Goal: Communication & Community: Share content

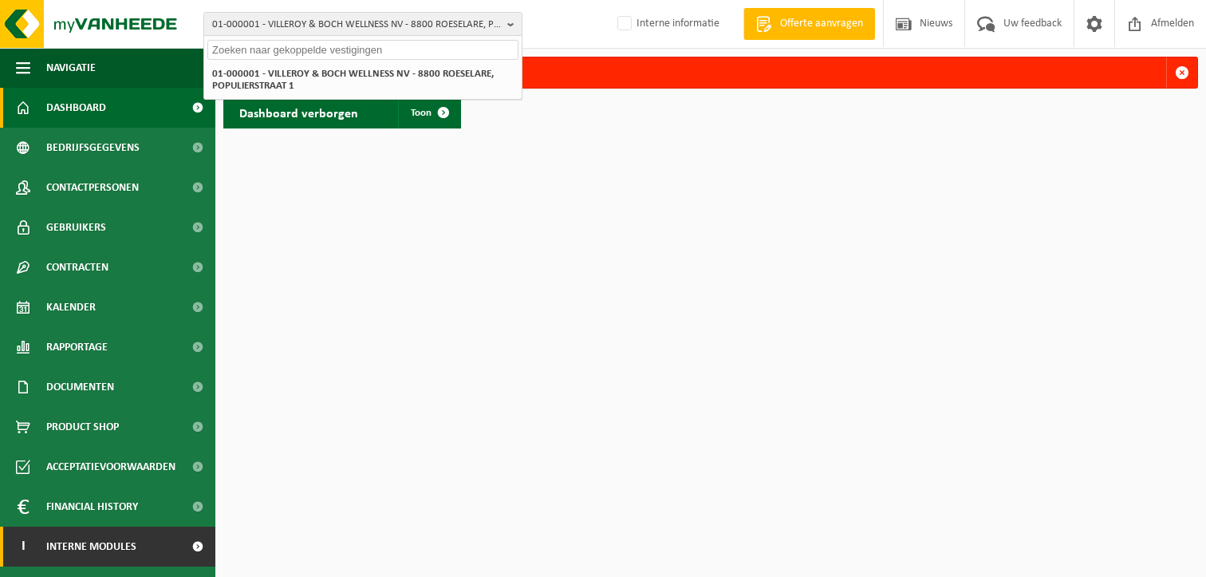
click at [60, 556] on span "Interne modules" at bounding box center [91, 546] width 90 height 40
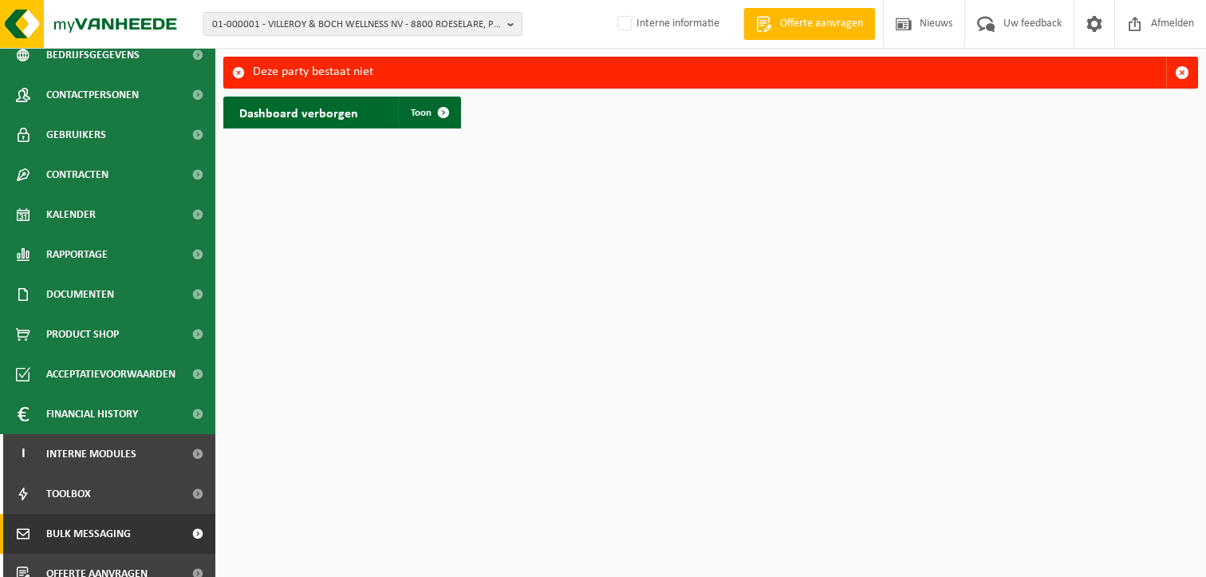
scroll to position [149, 0]
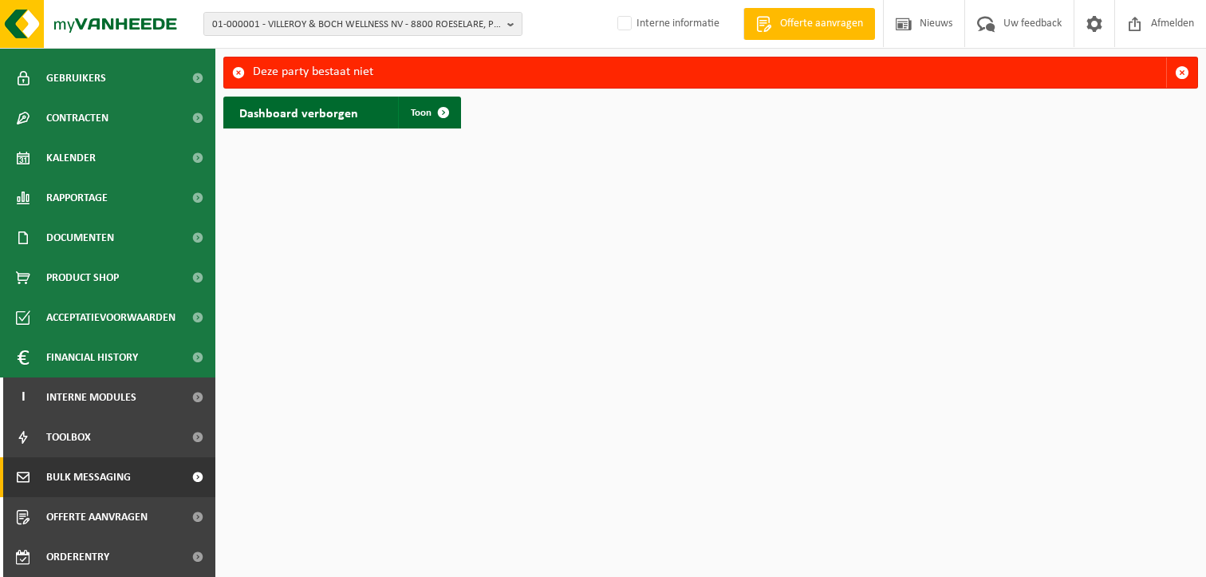
click at [96, 465] on span "Bulk Messaging" at bounding box center [88, 477] width 85 height 40
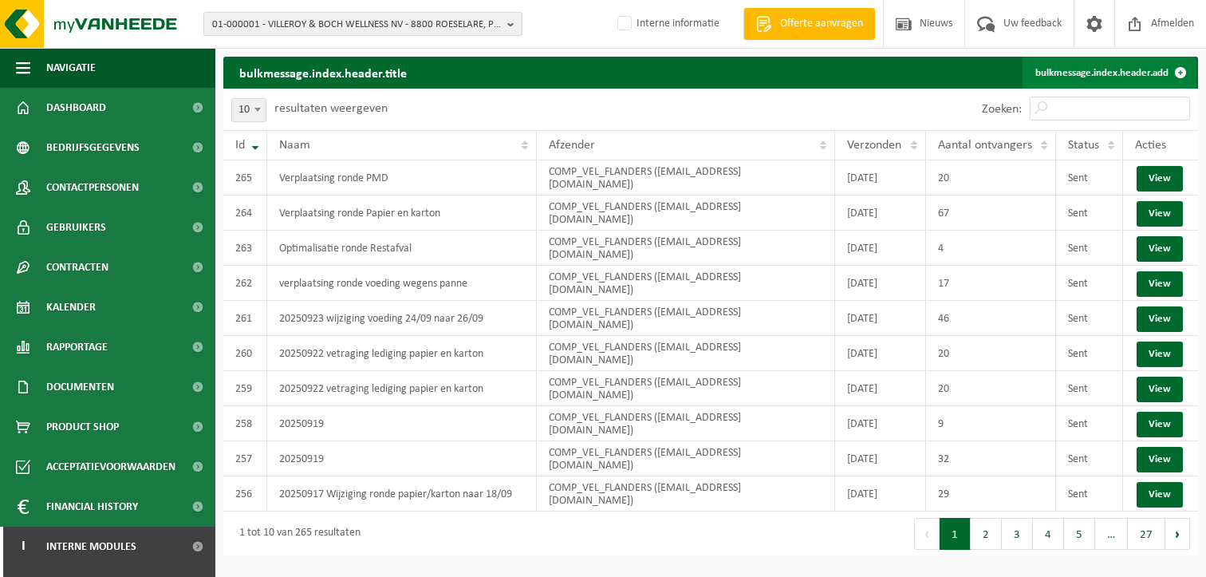
click at [1056, 77] on link "bulkmessage.index.header.add" at bounding box center [1110, 73] width 174 height 32
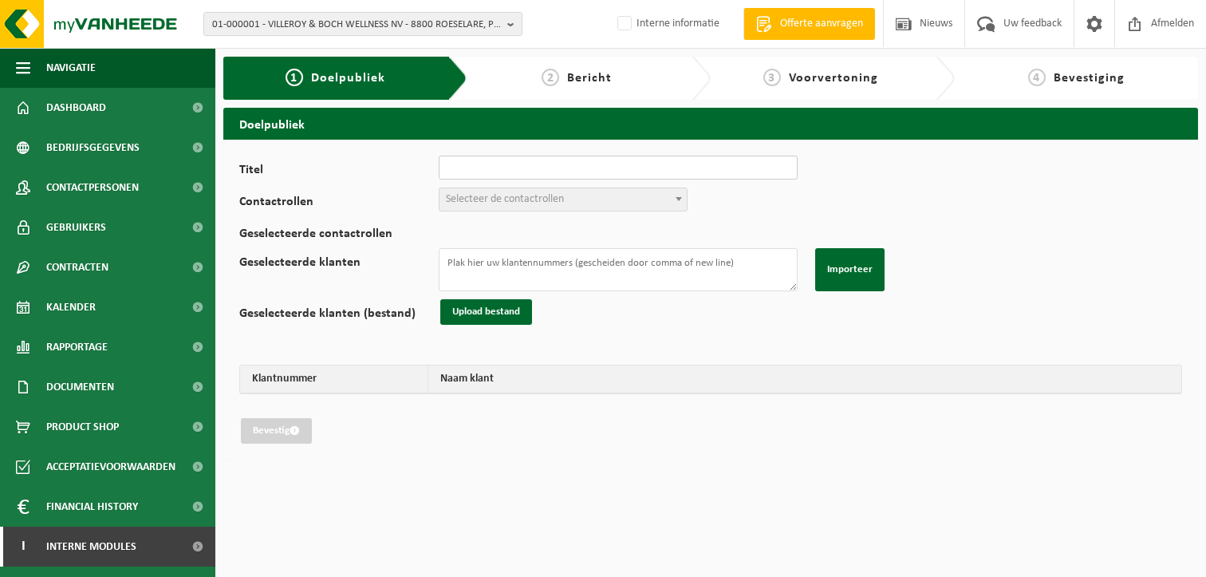
click at [471, 164] on input "Titel" at bounding box center [618, 168] width 359 height 24
type input "Verplaatsing ronde PMD"
click at [519, 193] on span "Selecteer de contactrollen" at bounding box center [505, 199] width 118 height 12
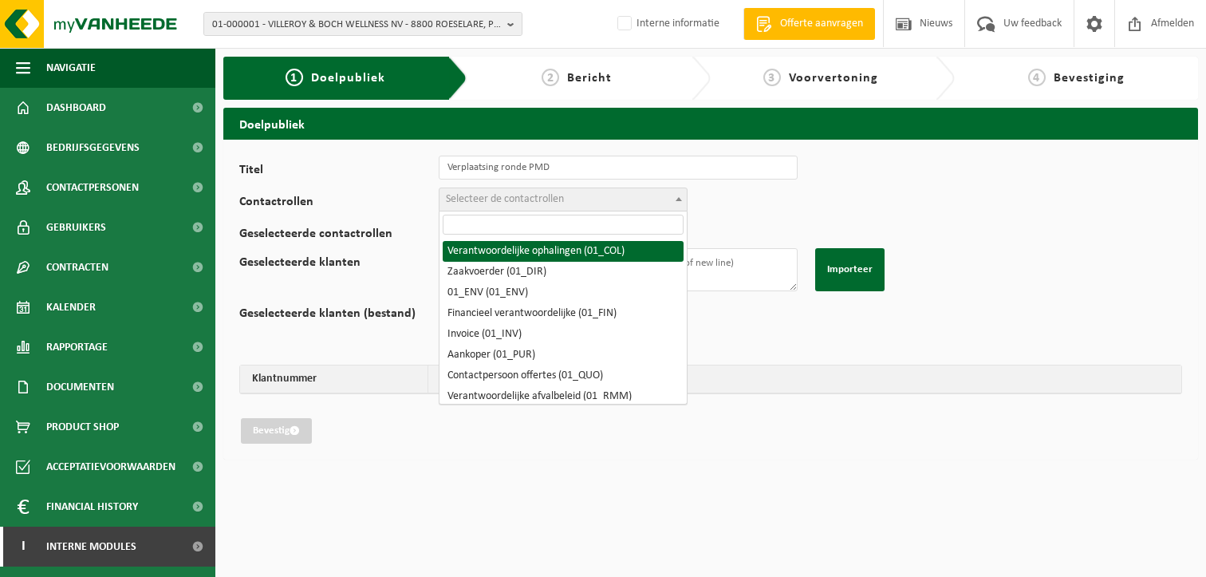
drag, startPoint x: 552, startPoint y: 251, endPoint x: 537, endPoint y: 194, distance: 59.4
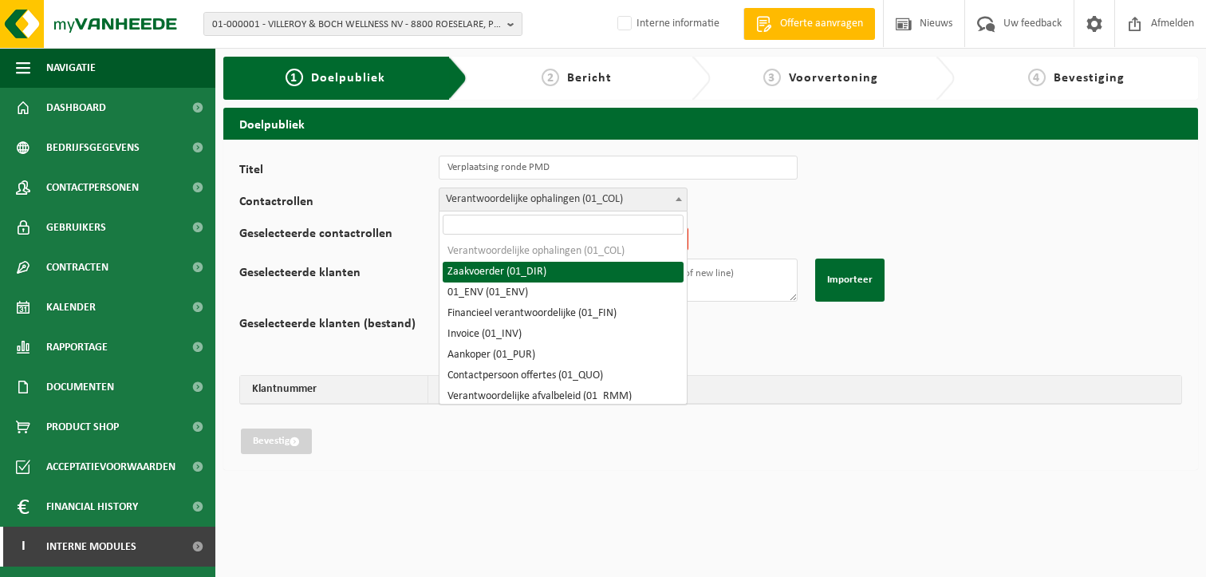
click at [536, 191] on span "Verantwoordelijke ophalingen (01_COL)" at bounding box center [563, 199] width 247 height 22
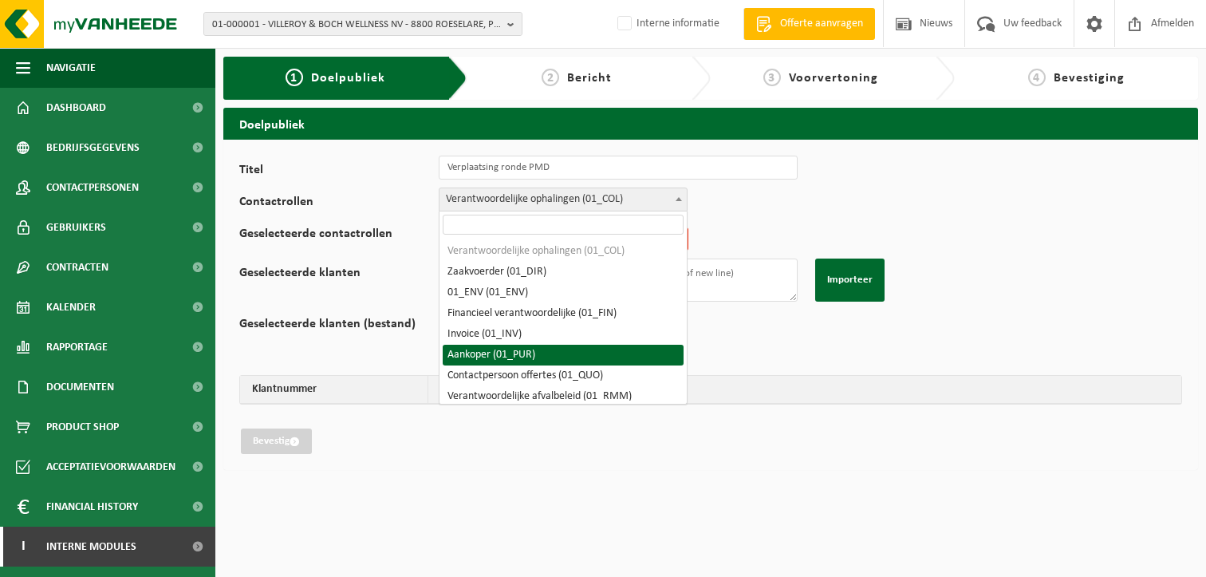
scroll to position [80, 0]
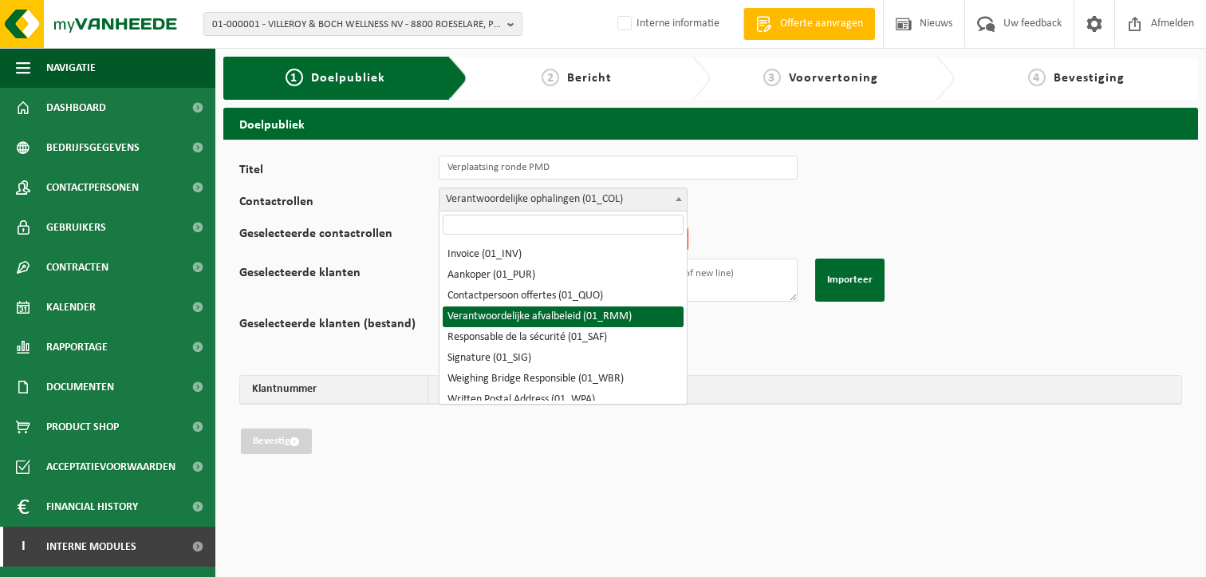
select select "01_RMM"
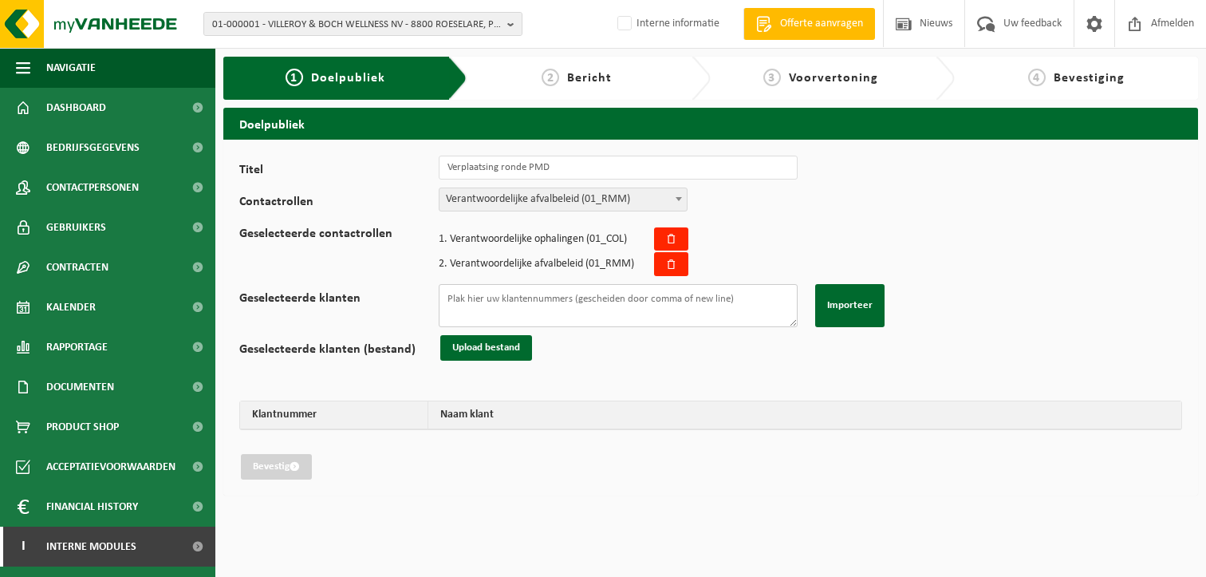
click at [523, 306] on textarea "Geselecteerde klanten" at bounding box center [618, 305] width 359 height 43
paste textarea "10-748892 10-742005 01-091470 10-845460 10-847736 10-845458 01-085151 10-972123…"
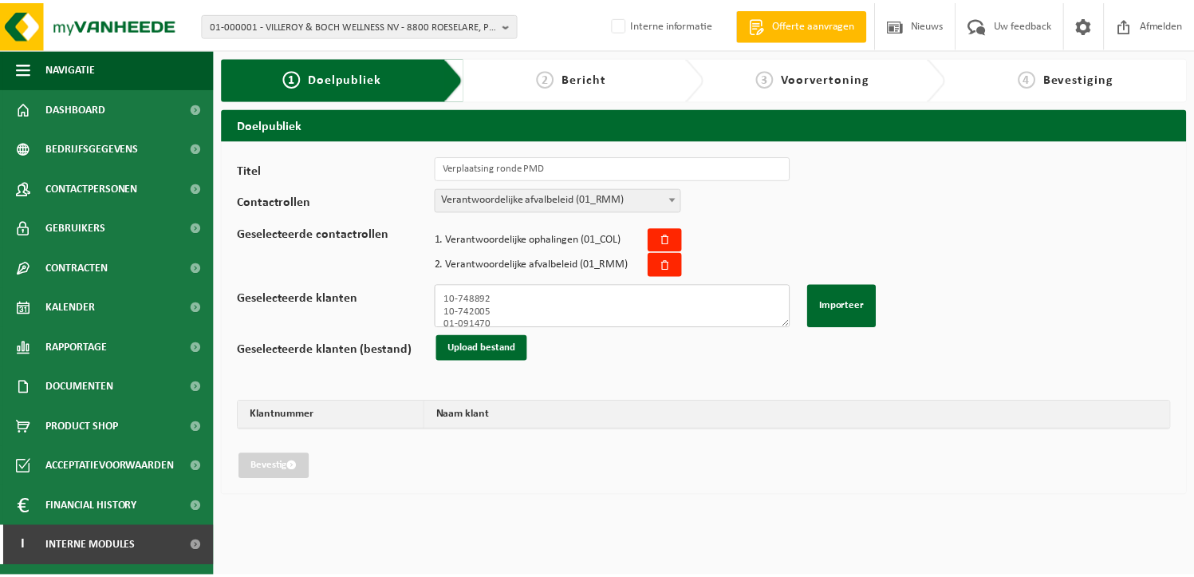
scroll to position [332, 0]
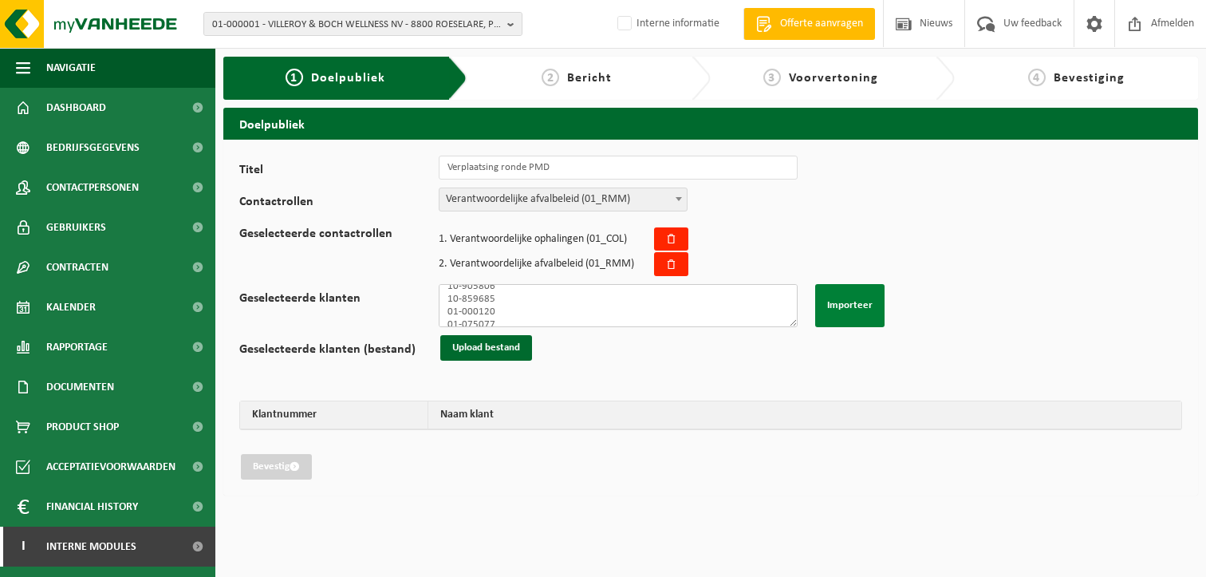
type textarea "10-748892 10-742005 01-091470 10-845460 10-847736 10-845458 01-085151 10-972123…"
click at [854, 298] on button "Importeer" at bounding box center [849, 305] width 69 height 43
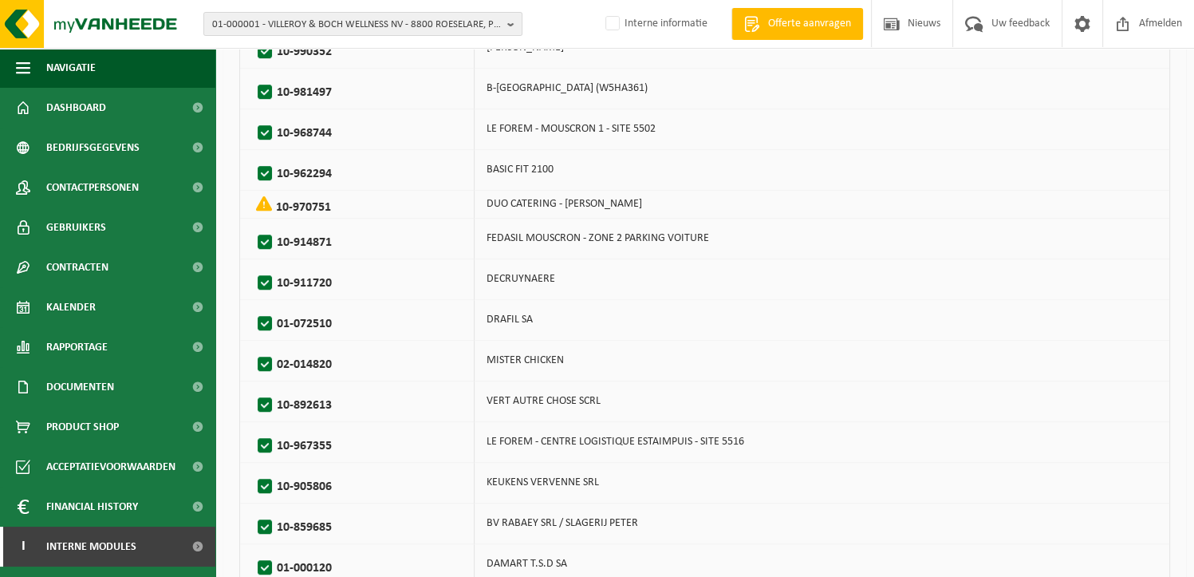
scroll to position [1002, 0]
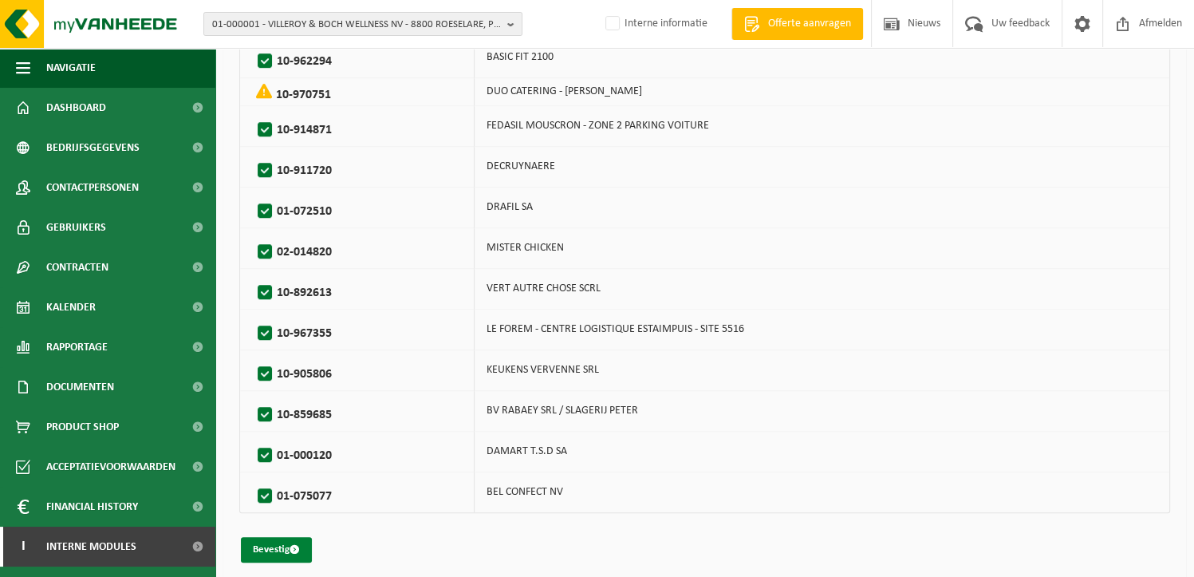
drag, startPoint x: 272, startPoint y: 542, endPoint x: 282, endPoint y: 525, distance: 20.4
click at [274, 542] on button "Bevestig" at bounding box center [276, 550] width 71 height 26
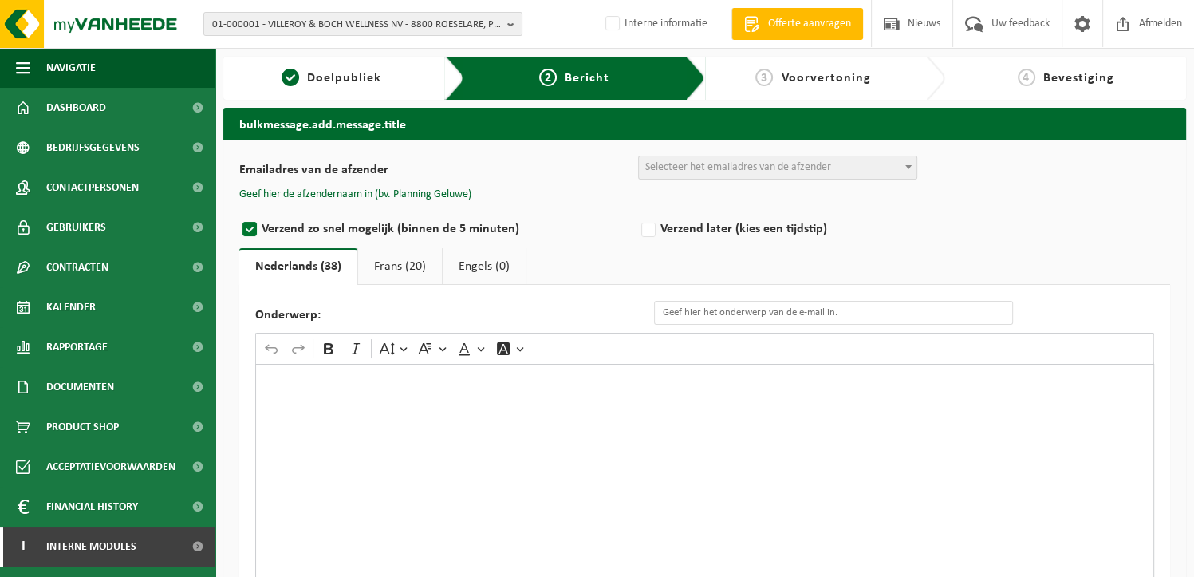
click at [357, 414] on div "Rich Text Editor. Editing area: main. Press Alt+0 for help." at bounding box center [704, 523] width 899 height 319
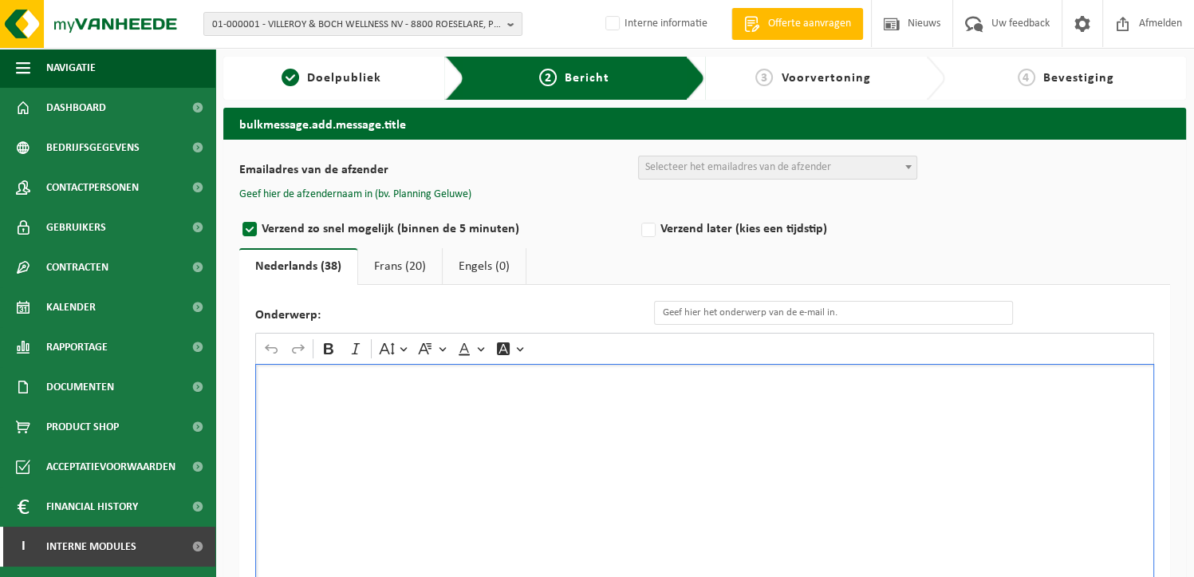
click at [488, 503] on div "Rich Text Editor. Editing area: main. Press Alt+0 for help." at bounding box center [704, 523] width 899 height 319
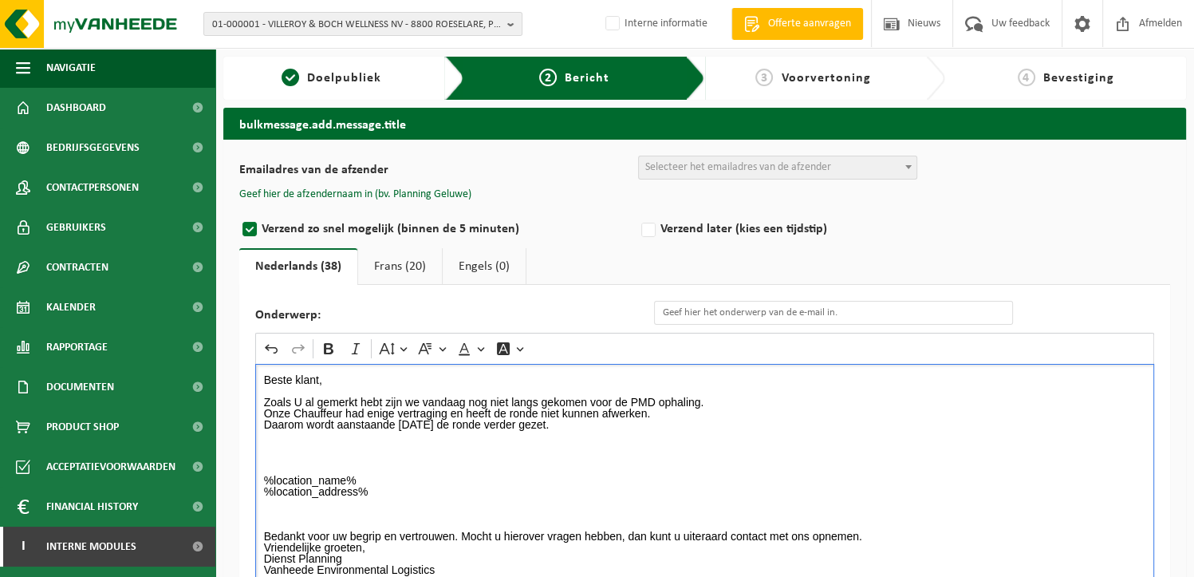
scroll to position [26, 0]
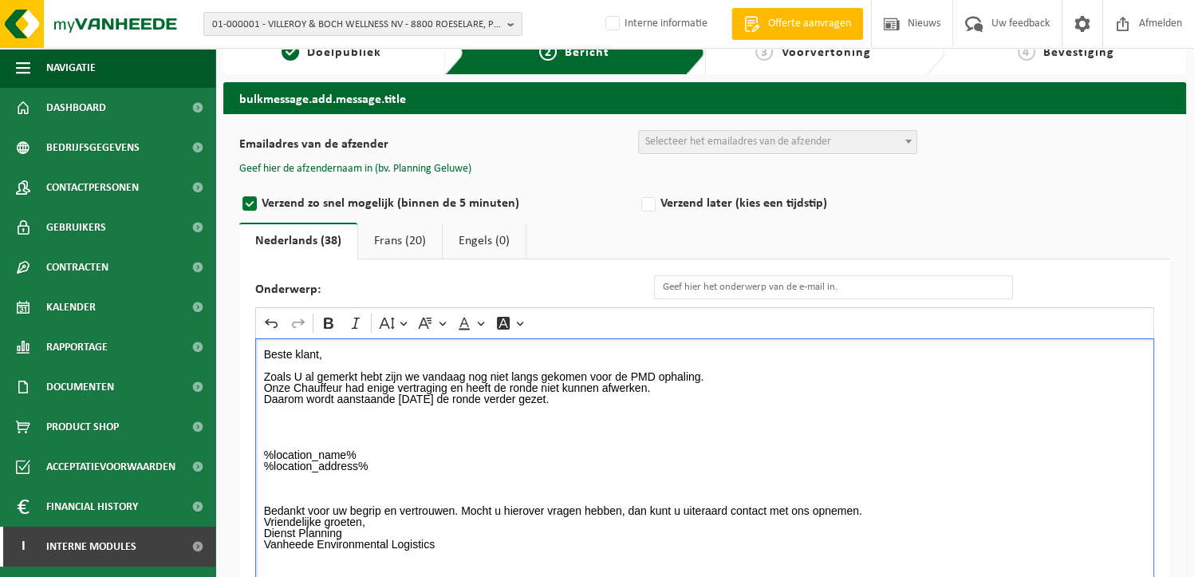
click at [554, 440] on p "Beste klant, Zoals U al gemerkt hebt zijn we vandaag nog niet langs gekomen voo…" at bounding box center [705, 433] width 882 height 168
drag, startPoint x: 355, startPoint y: 529, endPoint x: 222, endPoint y: 535, distance: 133.4
click at [222, 535] on div "bulkmessage.add.message.title Emailadres van de afzender BULK_MAR_LUX (planning…" at bounding box center [704, 402] width 979 height 641
click at [329, 324] on icon "Editor toolbar" at bounding box center [329, 323] width 16 height 16
click at [408, 458] on p "Beste klant, Zoals U al gemerkt hebt zijn we vandaag nog niet langs gekomen voo…" at bounding box center [705, 433] width 882 height 168
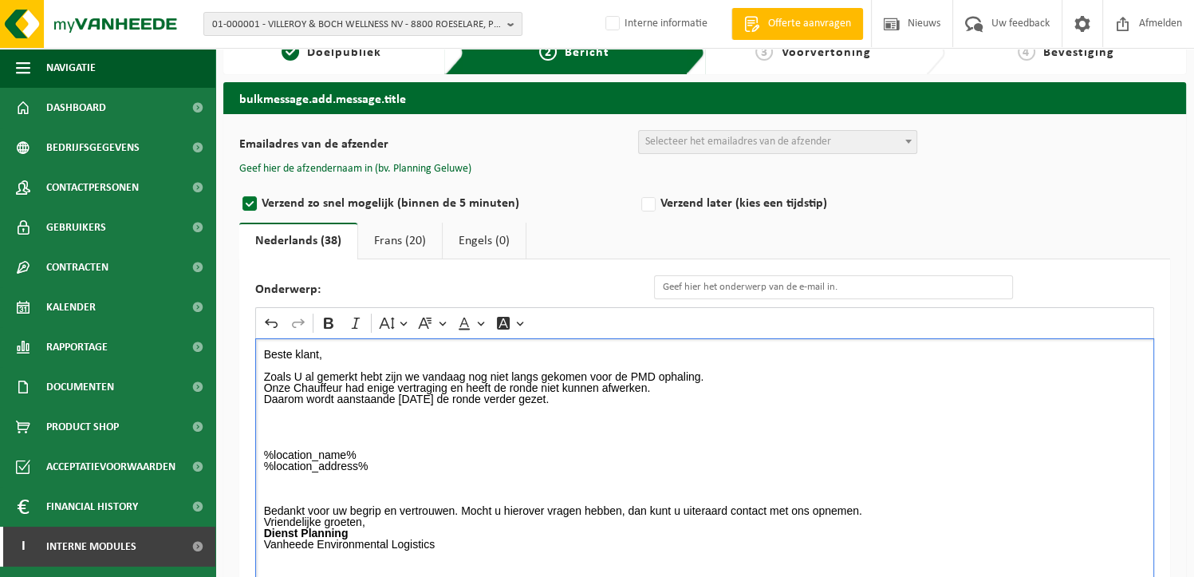
click at [405, 245] on link "Frans (20)" at bounding box center [400, 241] width 84 height 37
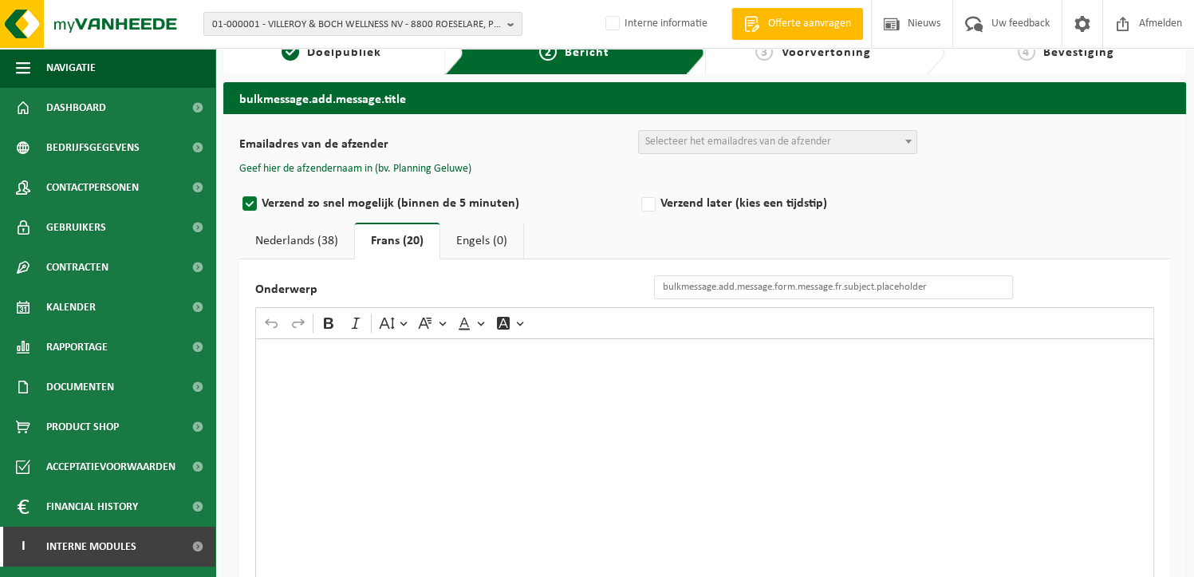
click at [294, 236] on link "Nederlands (38)" at bounding box center [296, 241] width 115 height 37
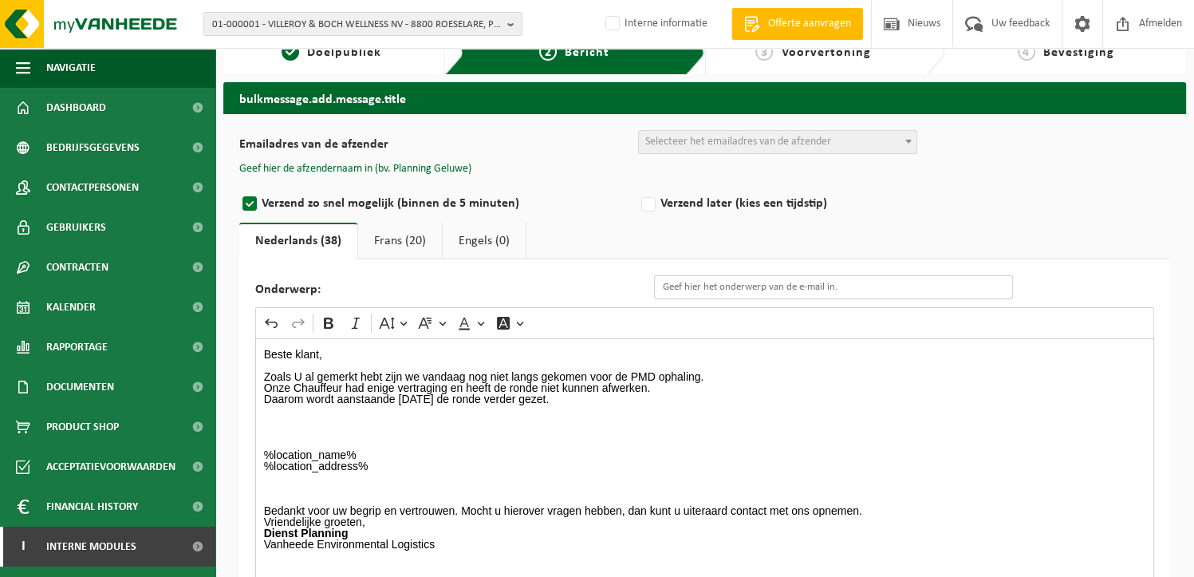
click at [718, 286] on input "Onderwerp:" at bounding box center [833, 287] width 359 height 24
type input "Verplaatsing PMD"
click at [390, 235] on link "Frans (20)" at bounding box center [400, 241] width 84 height 37
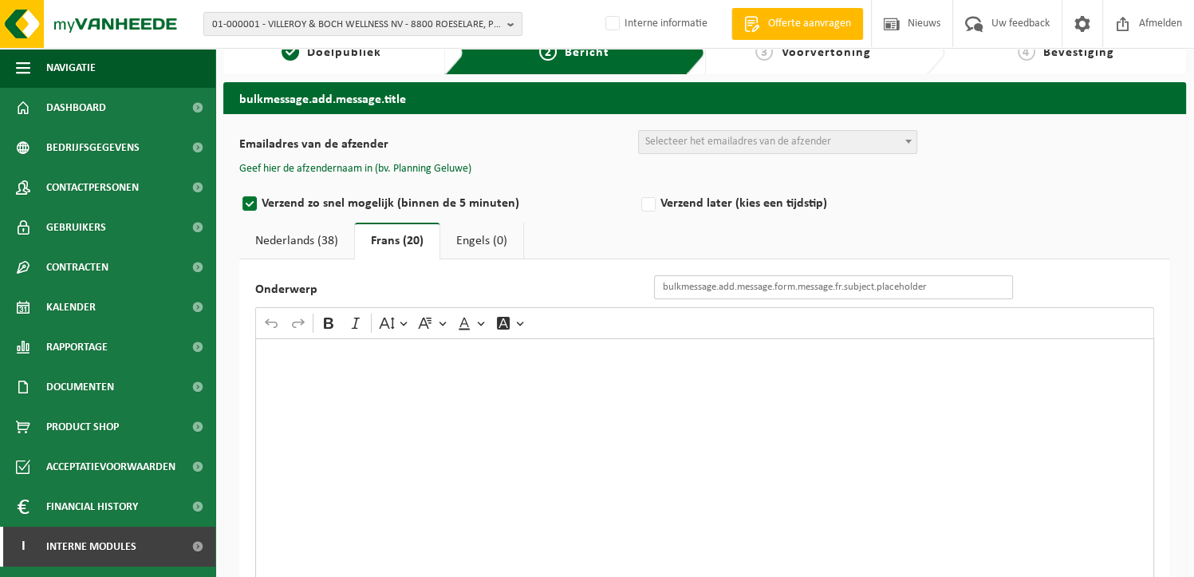
click at [673, 290] on input "Onderwerp" at bounding box center [833, 287] width 359 height 24
type input "verplaatsing PMD"
click at [495, 438] on div "Rich Text Editor. Editing area: main. Press Alt+0 for help." at bounding box center [704, 497] width 899 height 319
click at [278, 235] on link "Nederlands (38)" at bounding box center [296, 241] width 115 height 37
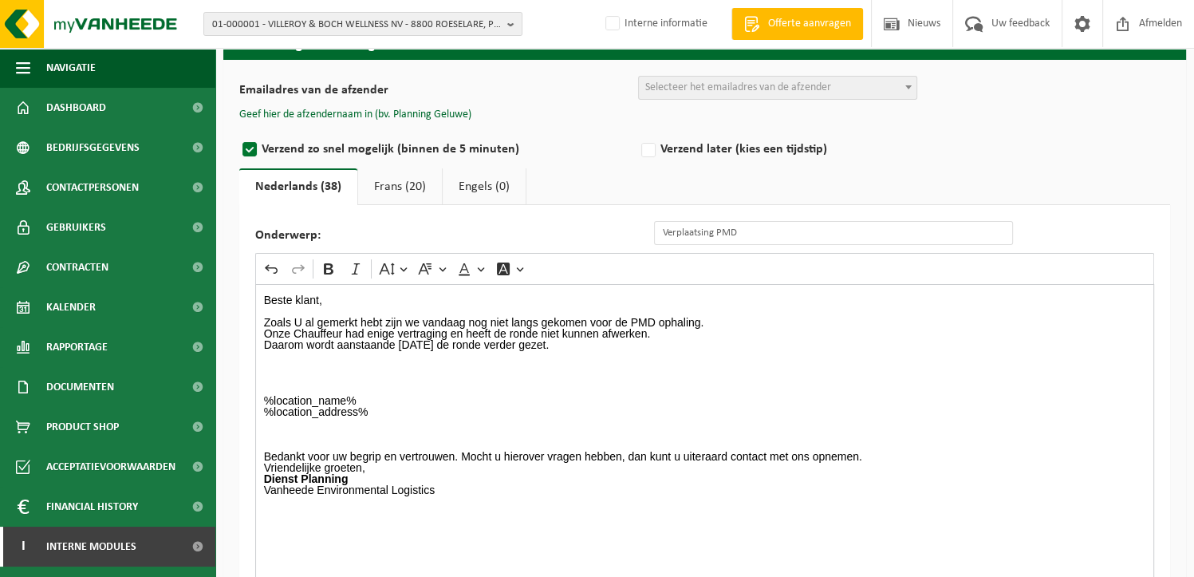
scroll to position [105, 0]
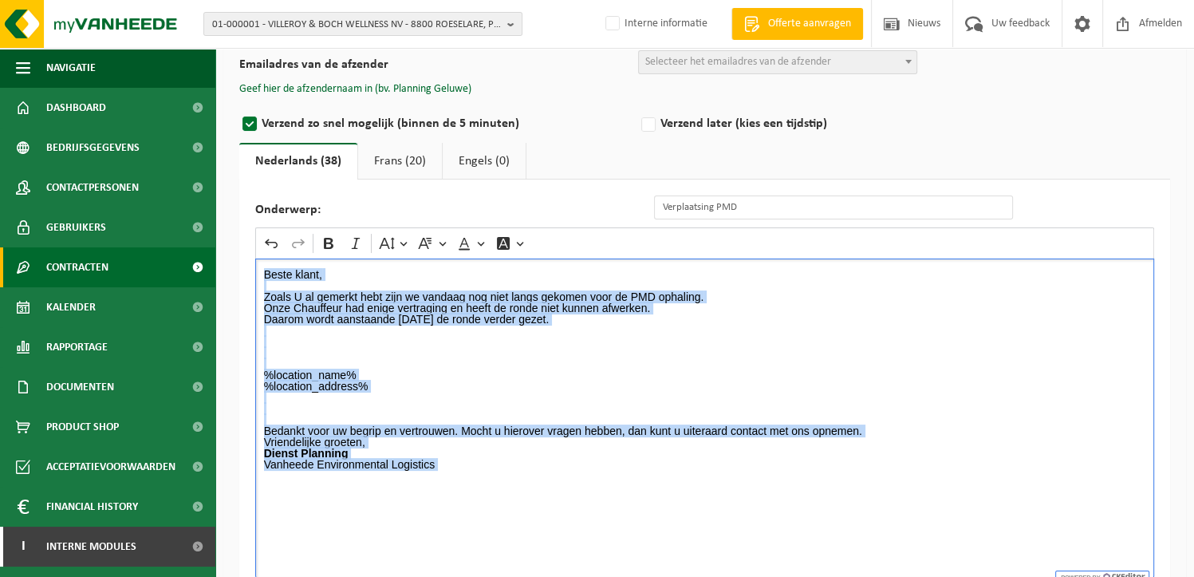
drag, startPoint x: 469, startPoint y: 473, endPoint x: 202, endPoint y: 262, distance: 340.7
click at [202, 262] on div "Navigatie Offerte aanvragen Nieuws Uw feedback Afmelden Dashboard Bedrijfsgegev…" at bounding box center [597, 269] width 1194 height 748
copy div "Beste klant, Zoals U al gemerkt hebt zijn we vandaag nog niet langs gekomen voo…"
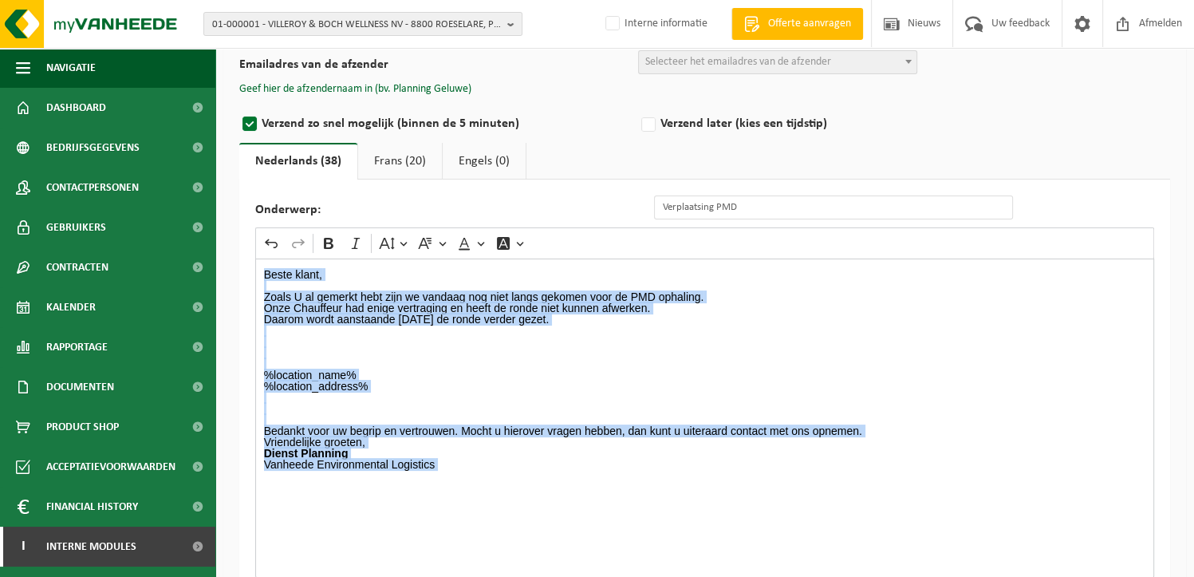
click at [396, 154] on link "Frans (20)" at bounding box center [400, 161] width 84 height 37
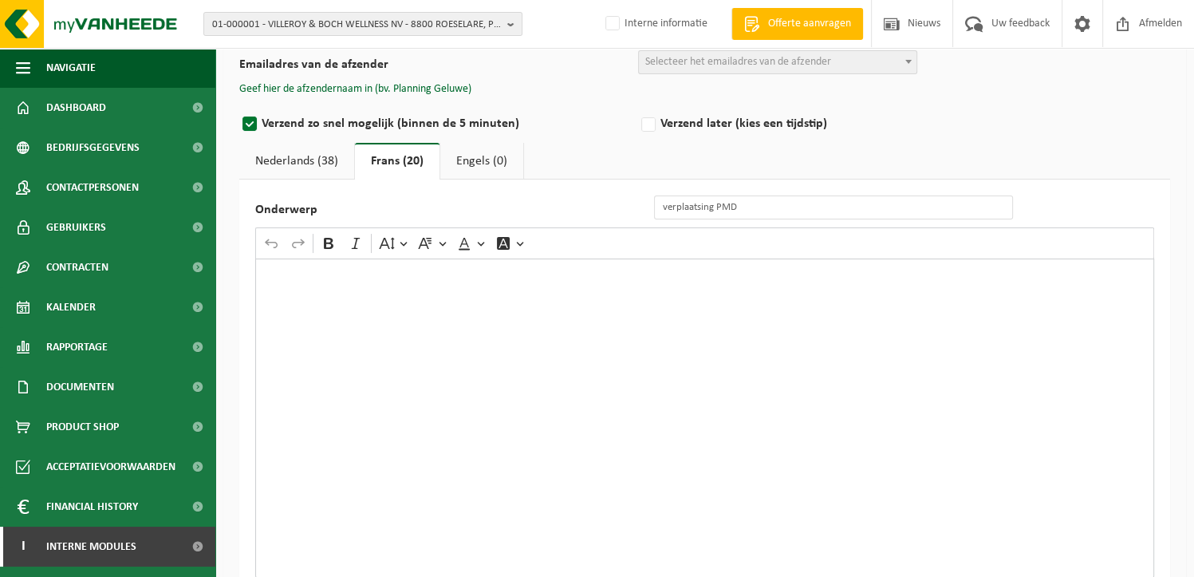
click at [360, 375] on div "Rich Text Editor. Editing area: main. Press Alt+0 for help." at bounding box center [704, 417] width 899 height 319
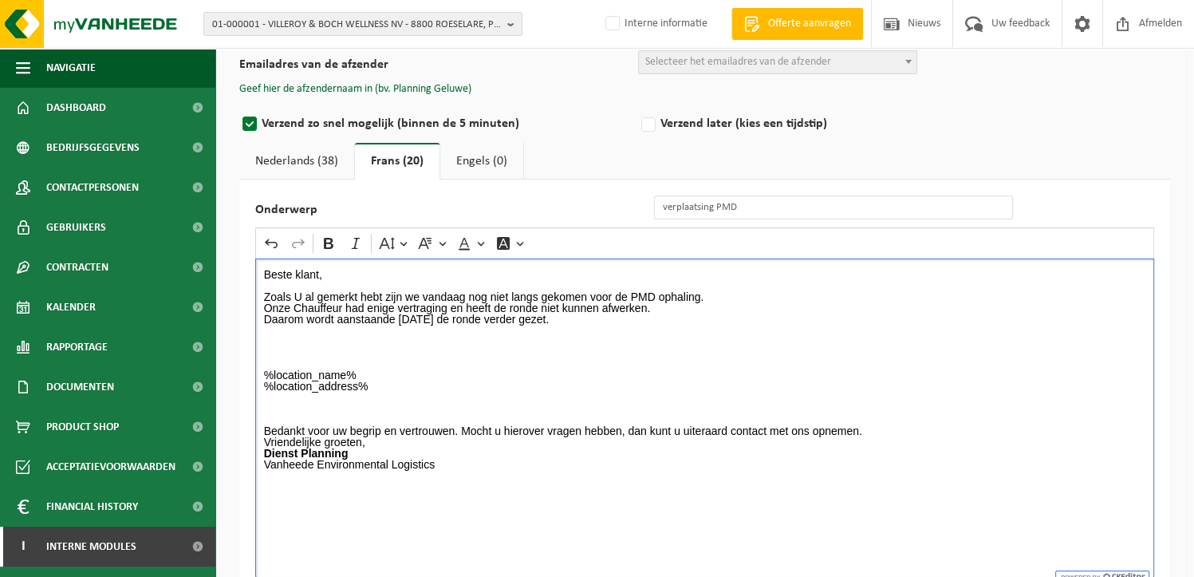
click at [444, 514] on div "Beste klant, Zoals U al gemerkt hebt zijn we vandaag nog niet langs gekomen voo…" at bounding box center [704, 417] width 899 height 319
drag, startPoint x: 515, startPoint y: 315, endPoint x: 400, endPoint y: 320, distance: 114.2
click at [400, 320] on p "Beste klant, Zoals U al gemerkt hebt zijn we vandaag nog niet langs gekomen voo…" at bounding box center [705, 353] width 882 height 168
drag, startPoint x: 325, startPoint y: 238, endPoint x: 417, endPoint y: 357, distance: 150.1
click at [328, 238] on icon "Editor toolbar" at bounding box center [329, 243] width 10 height 11
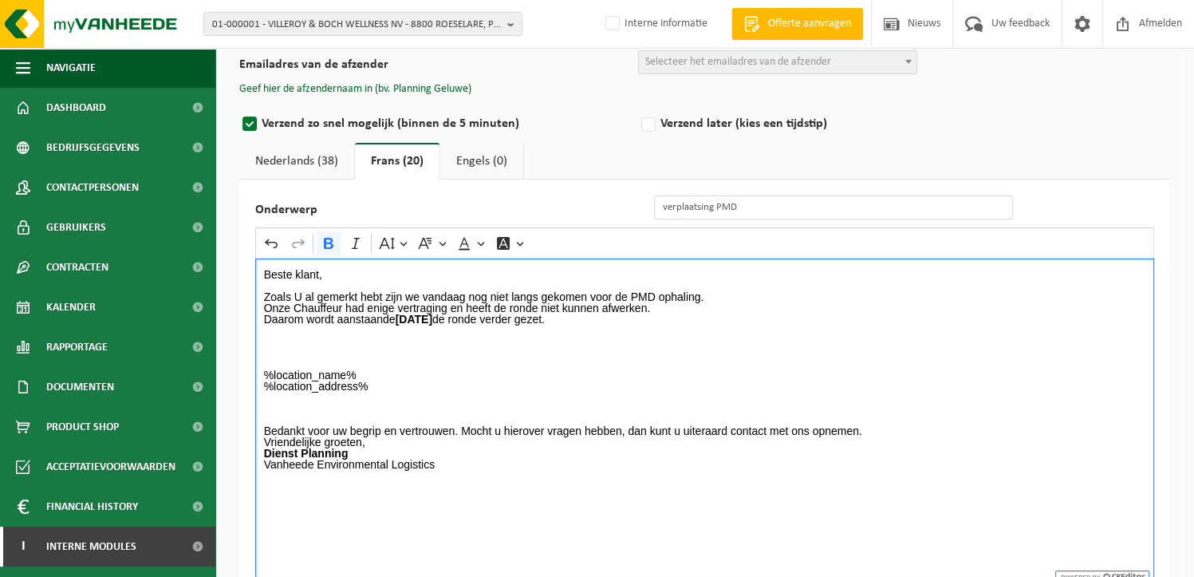
click at [497, 376] on p "Beste klant, Zoals U al gemerkt hebt zijn we vandaag nog niet langs gekomen voo…" at bounding box center [705, 353] width 882 height 168
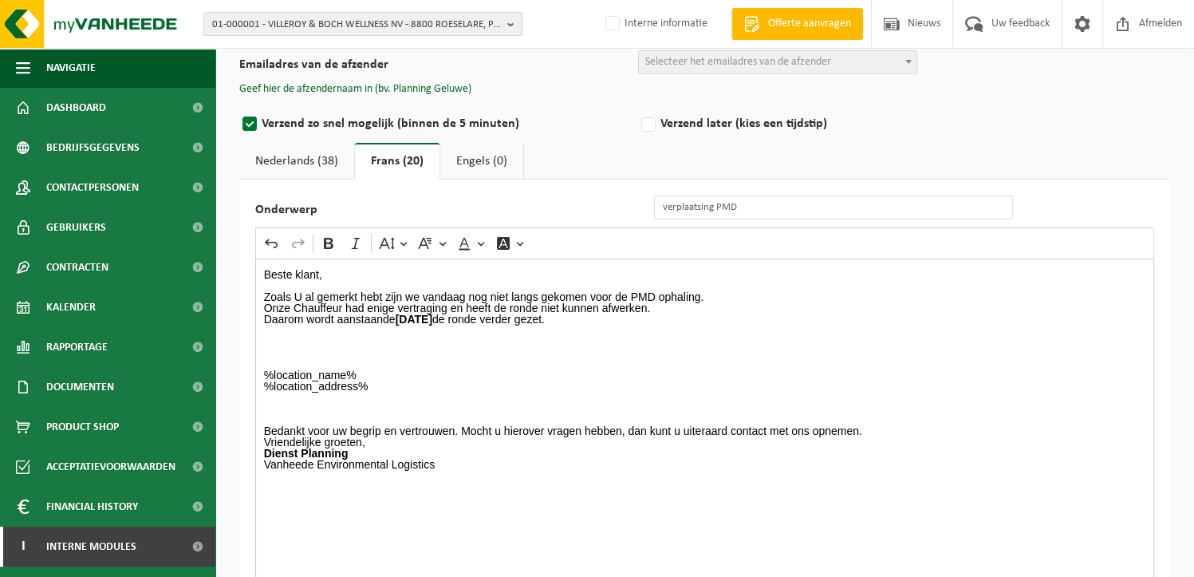
click at [325, 165] on link "Nederlands (38)" at bounding box center [296, 161] width 115 height 37
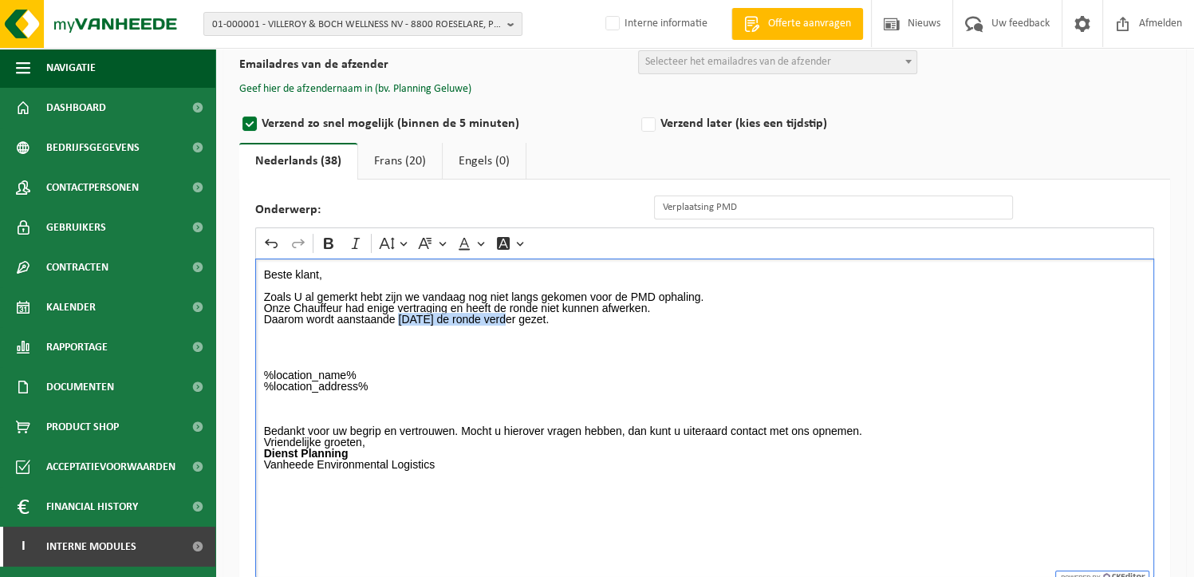
drag, startPoint x: 513, startPoint y: 316, endPoint x: 400, endPoint y: 314, distance: 112.5
click at [400, 314] on p "Beste klant, Zoals U al gemerkt hebt zijn we vandaag nog niet langs gekomen voo…" at bounding box center [705, 353] width 882 height 168
click at [325, 246] on icon "Editor toolbar" at bounding box center [329, 243] width 10 height 11
click at [465, 381] on p "Beste klant, Zoals U al gemerkt hebt zijn we vandaag nog niet langs gekomen voo…" at bounding box center [705, 353] width 882 height 168
click at [469, 391] on p "Beste klant, Zoals U al gemerkt hebt zijn we vandaag nog niet langs gekomen voo…" at bounding box center [705, 353] width 882 height 168
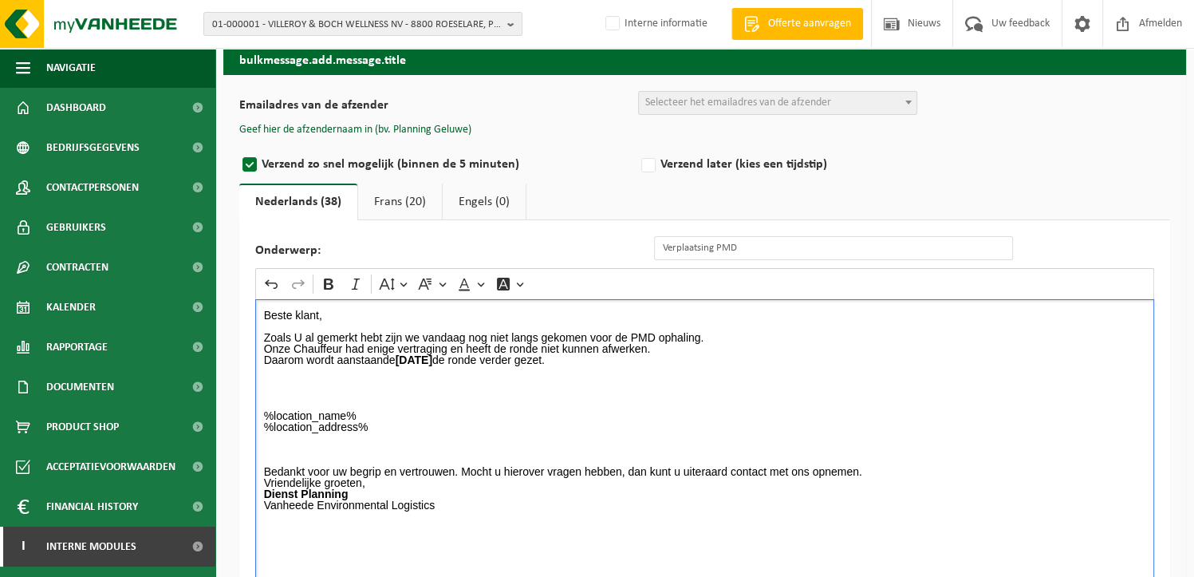
scroll to position [0, 0]
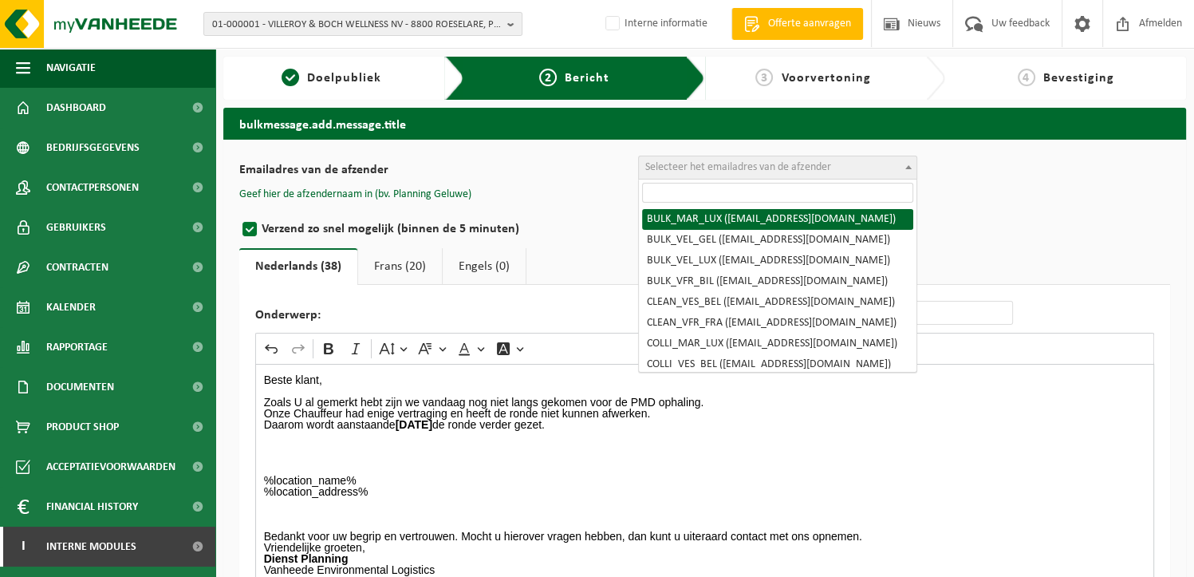
click at [788, 168] on span "Selecteer het emailadres van de afzender" at bounding box center [738, 167] width 186 height 12
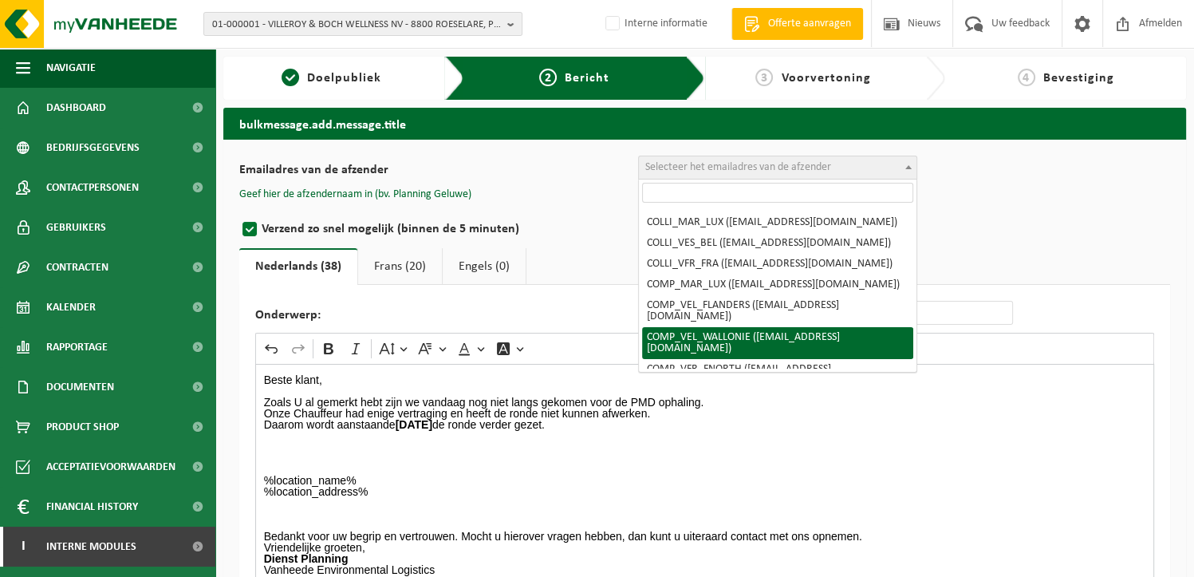
scroll to position [160, 0]
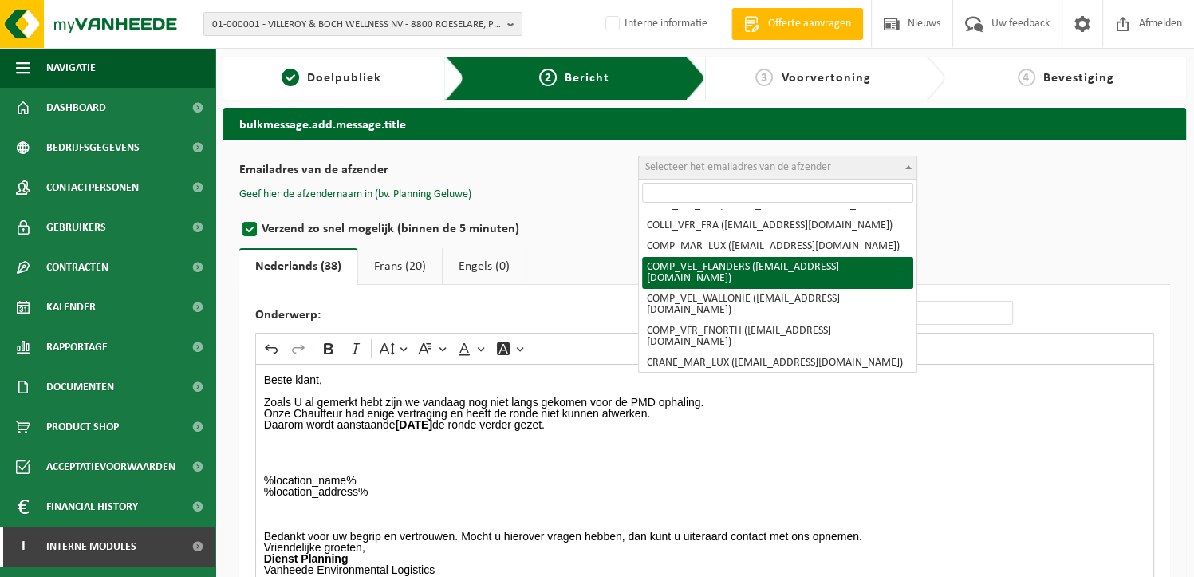
select select "COMP_VEL_FLANDERS"
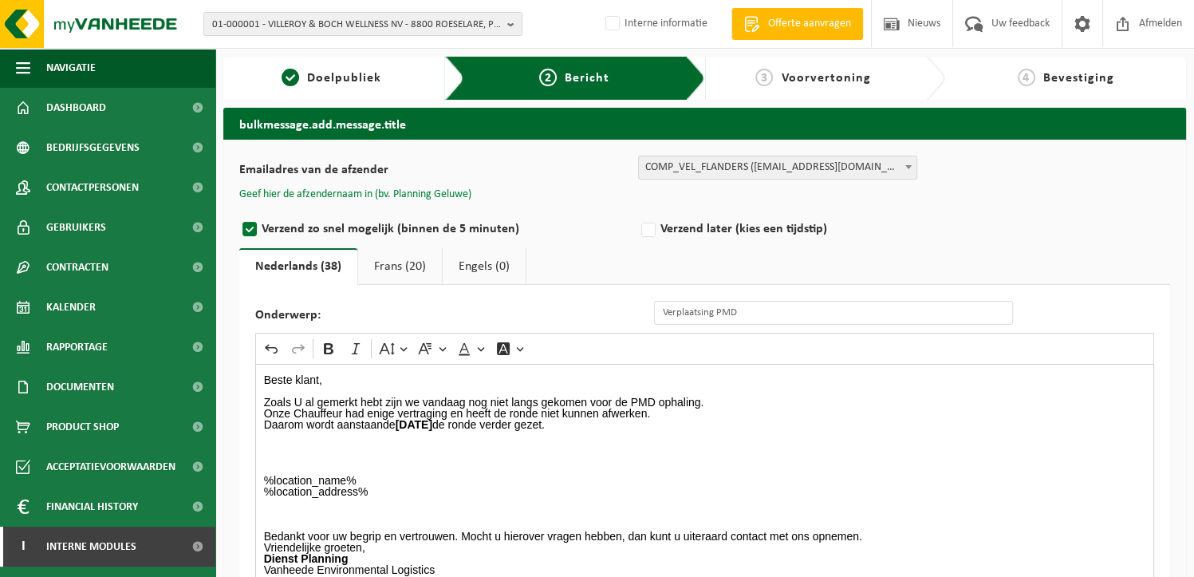
click at [415, 191] on button "Geef hier de afzendernaam in (bv. Planning Geluwe)" at bounding box center [355, 194] width 232 height 14
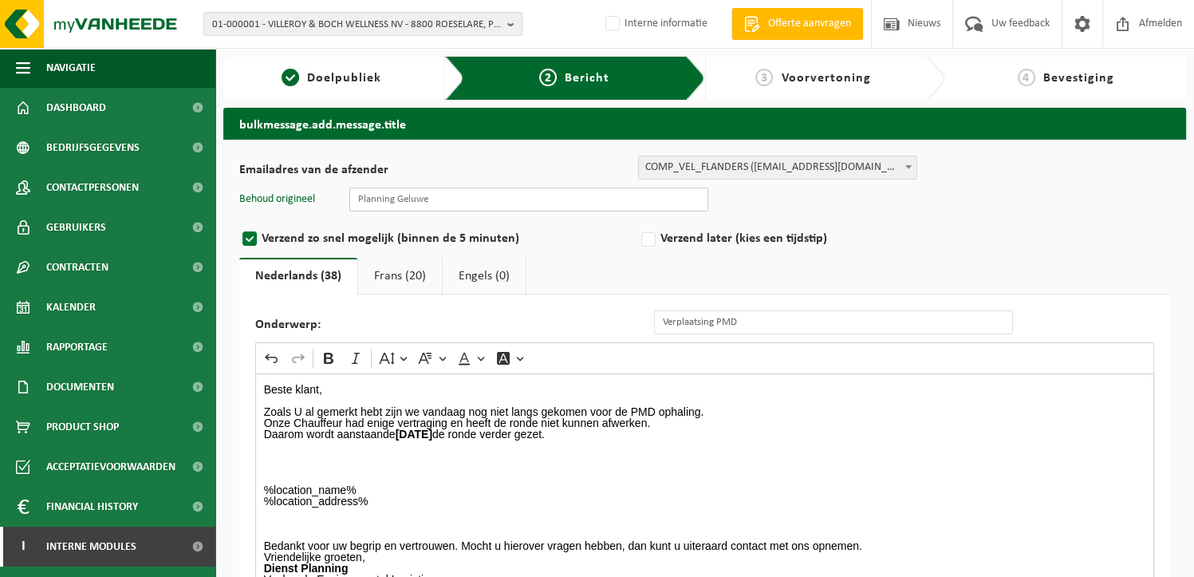
click at [428, 203] on input "text" at bounding box center [528, 199] width 359 height 24
type input "Planning Geluwe"
click at [389, 274] on link "Frans (20)" at bounding box center [400, 276] width 84 height 37
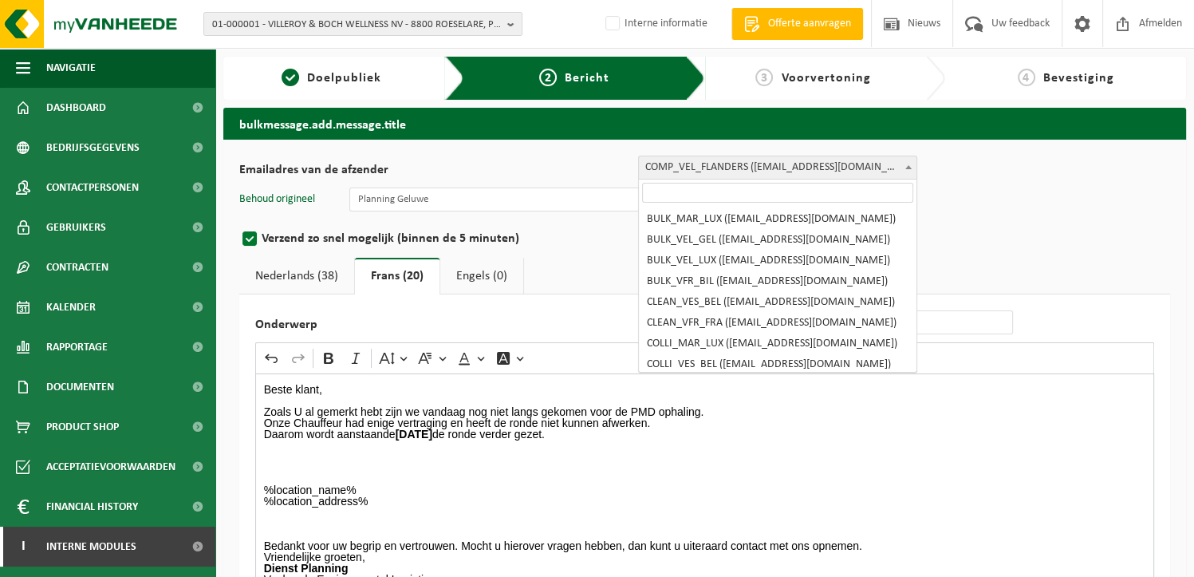
click at [718, 168] on span "COMP_VEL_FLANDERS (planning.geluwe@vanheede.com)" at bounding box center [778, 167] width 278 height 22
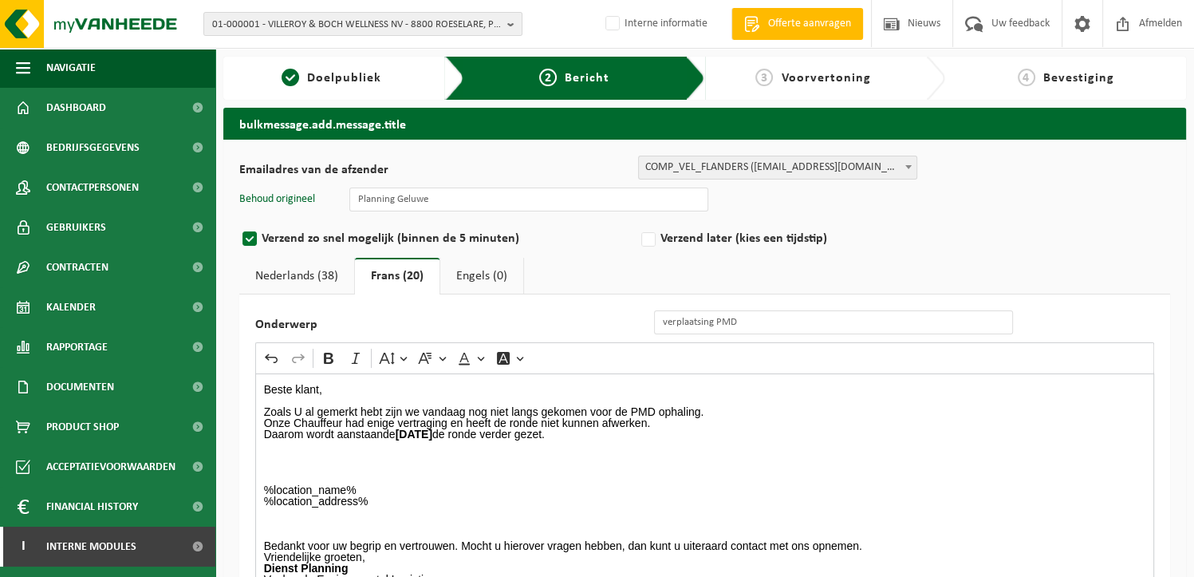
click at [908, 216] on div "Emailadres van de afzender BULK_MAR_LUX (planning.messancy@vanheede.com) BULK_V…" at bounding box center [704, 432] width 931 height 553
click at [296, 274] on link "Nederlands (38)" at bounding box center [296, 276] width 115 height 37
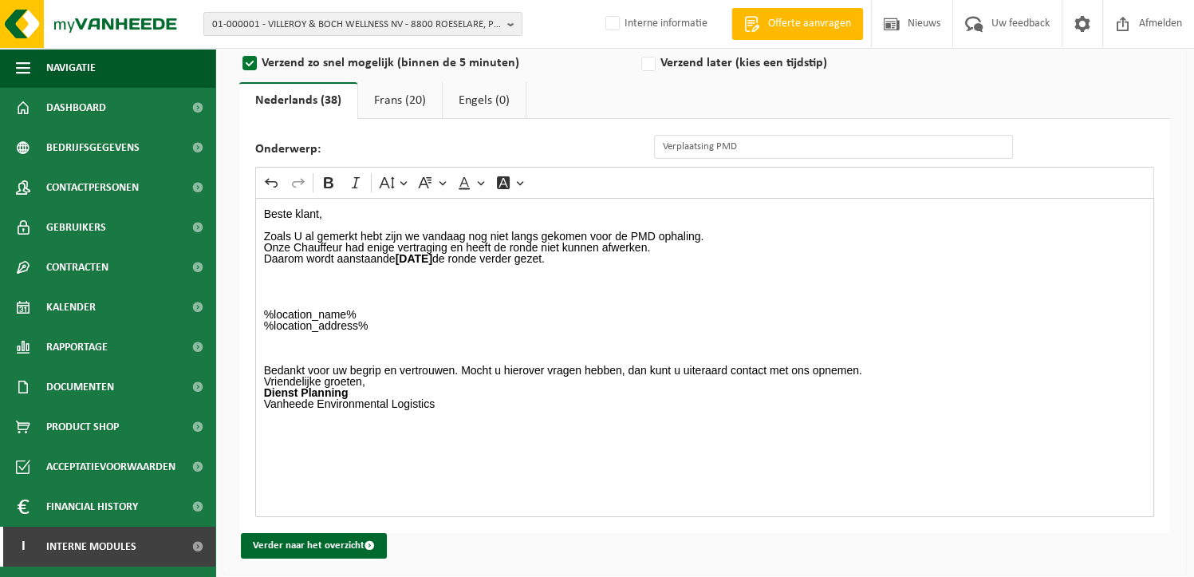
scroll to position [179, 0]
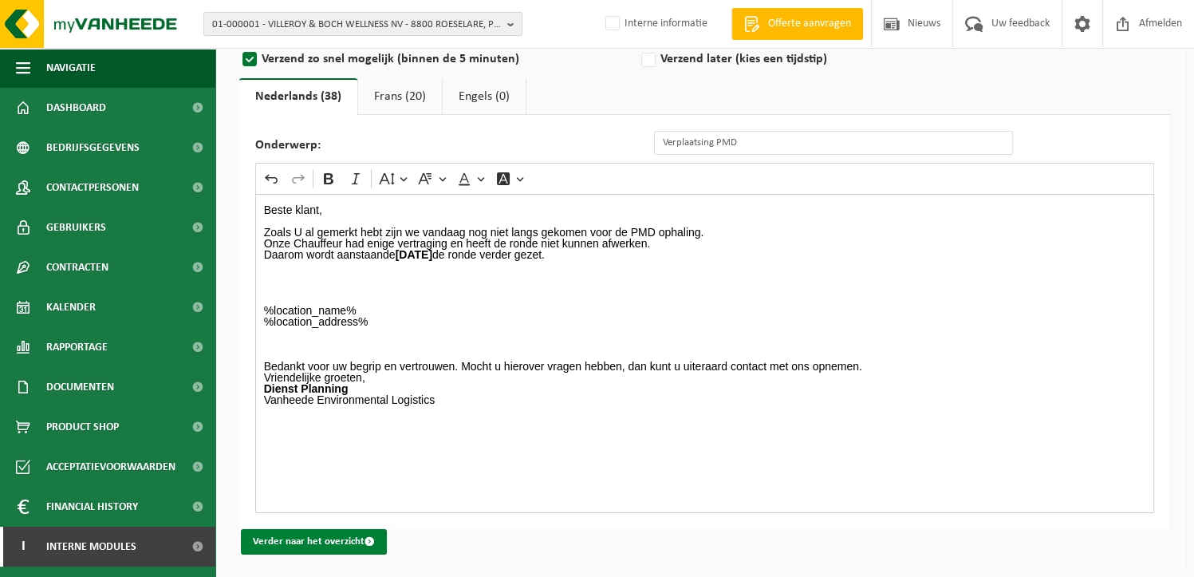
click at [310, 538] on button "Verder naar het overzicht" at bounding box center [314, 542] width 146 height 26
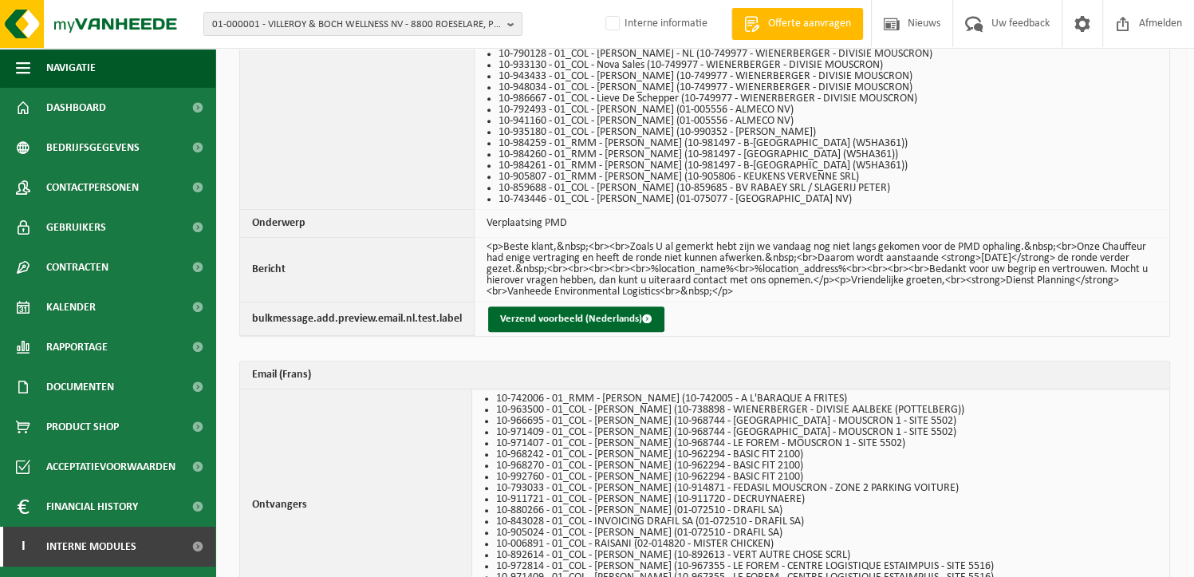
scroll to position [1096, 0]
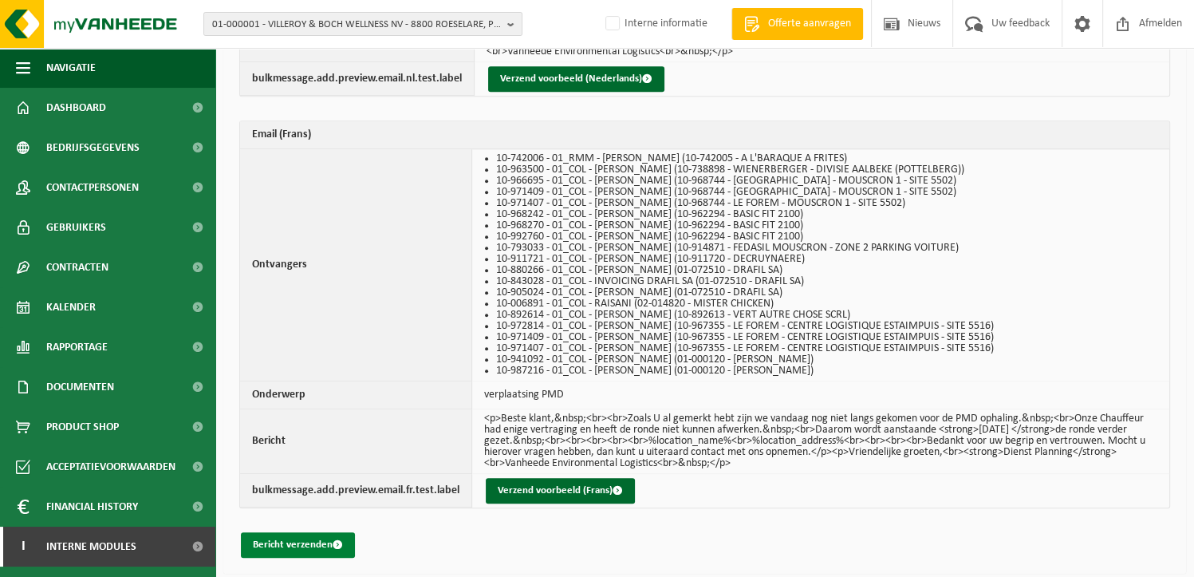
click at [300, 545] on button "Bericht verzenden" at bounding box center [298, 545] width 114 height 26
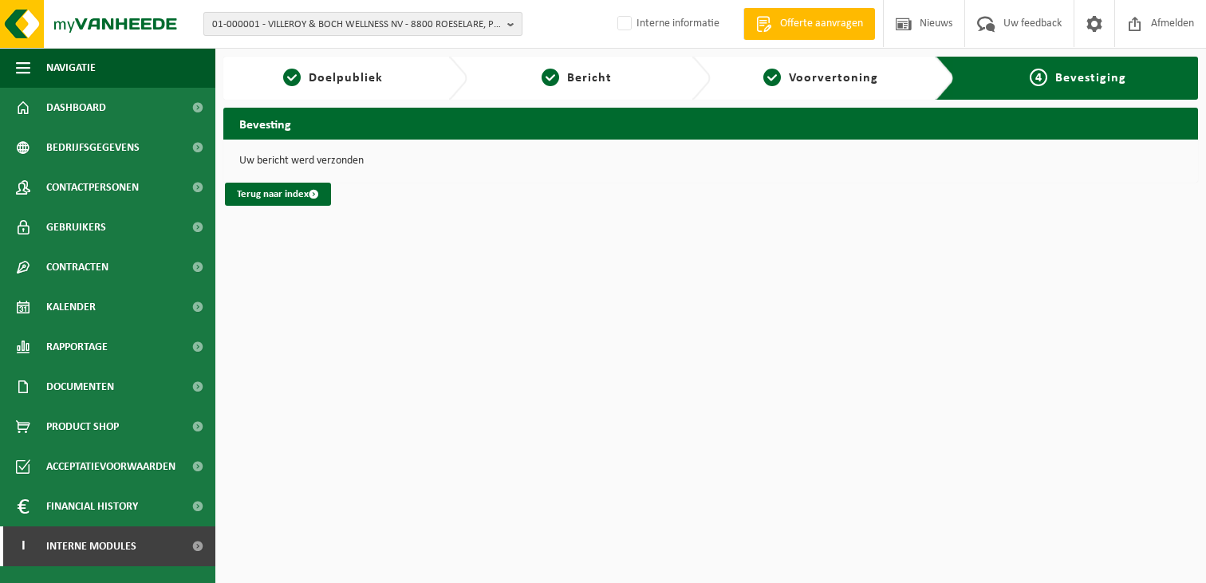
click at [284, 26] on span "01-000001 - VILLEROY & BOCH WELLNESS NV - 8800 ROESELARE, POPULIERSTRAAT 1" at bounding box center [356, 25] width 289 height 24
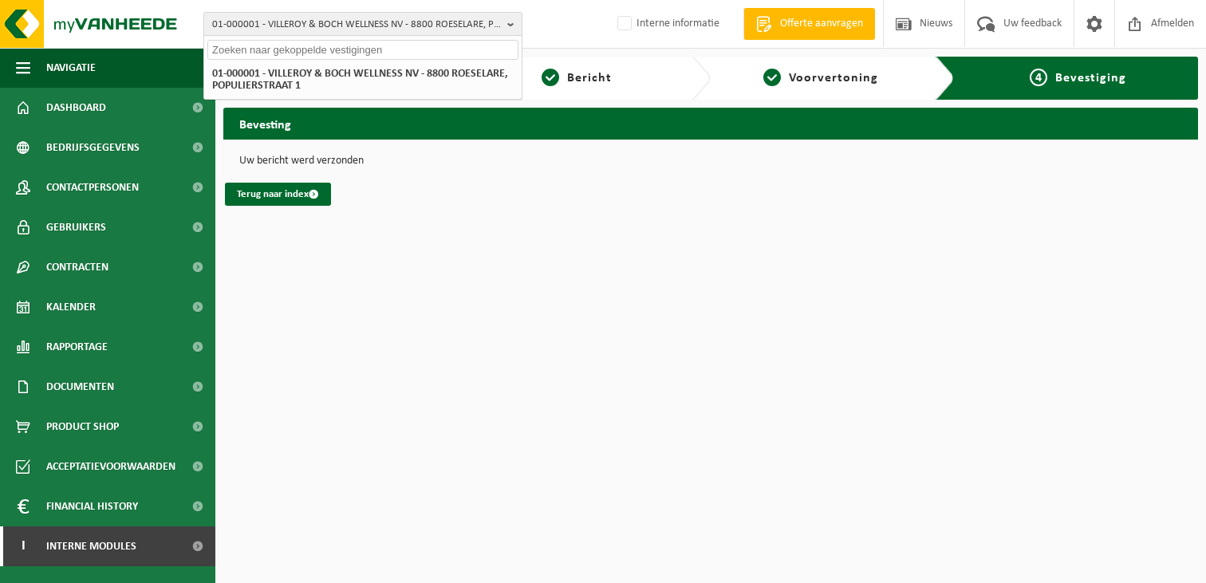
paste input "01-067227"
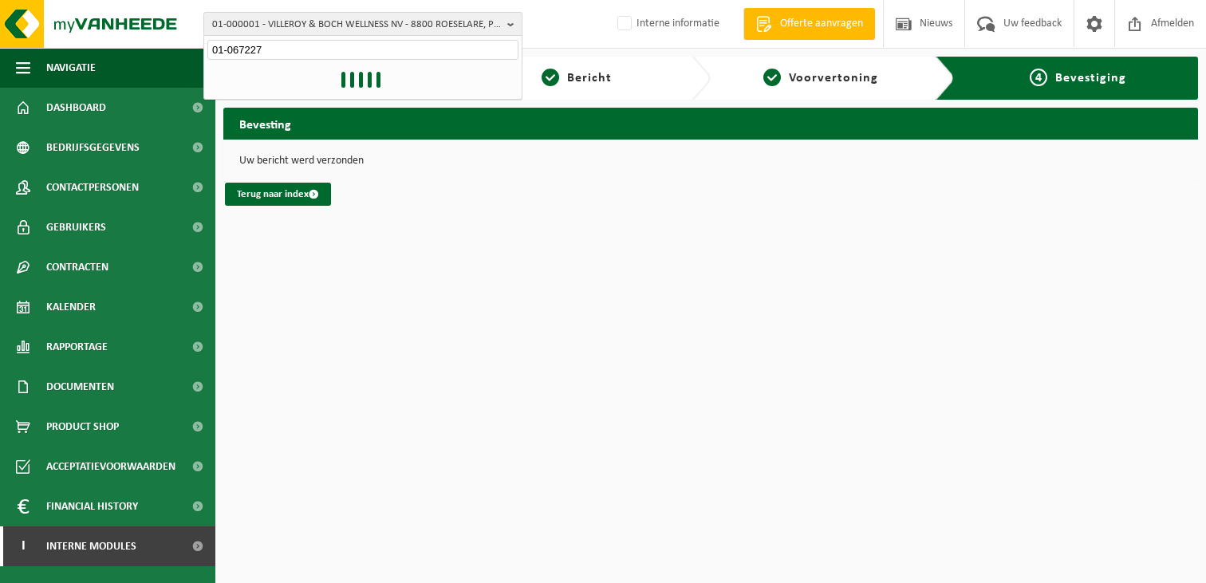
type input "01-067227"
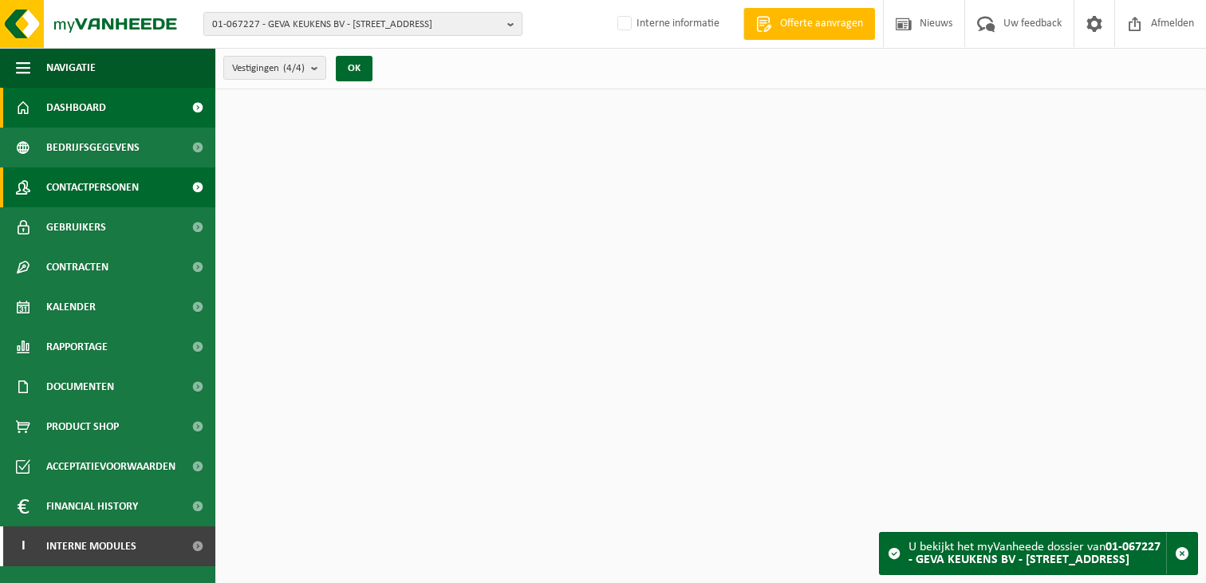
click at [69, 185] on span "Contactpersonen" at bounding box center [92, 188] width 93 height 40
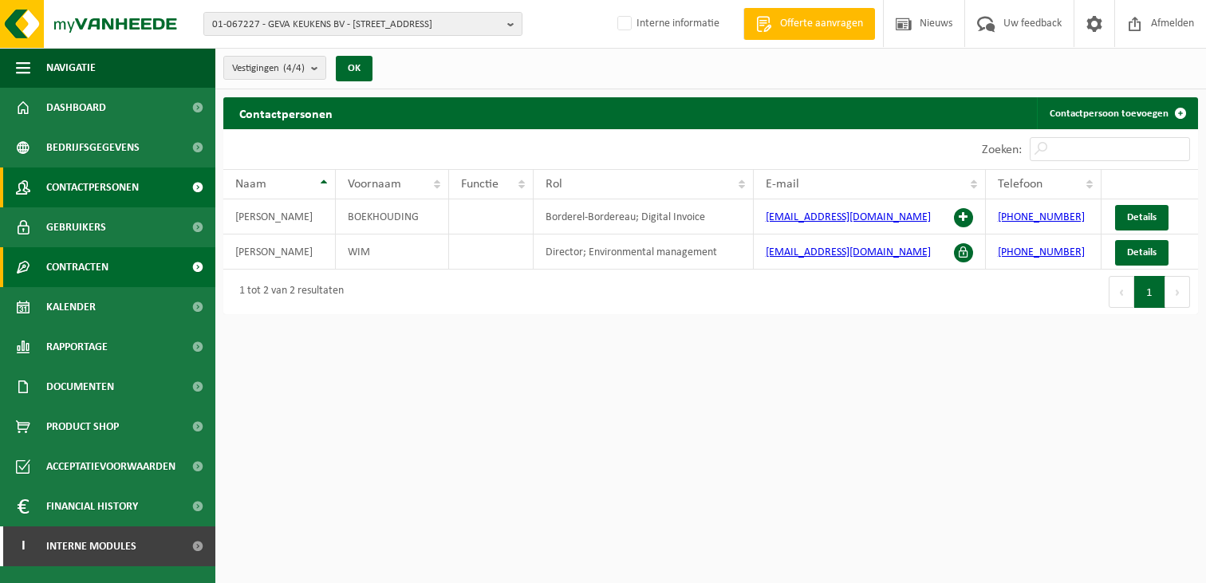
click at [88, 270] on span "Contracten" at bounding box center [77, 267] width 62 height 40
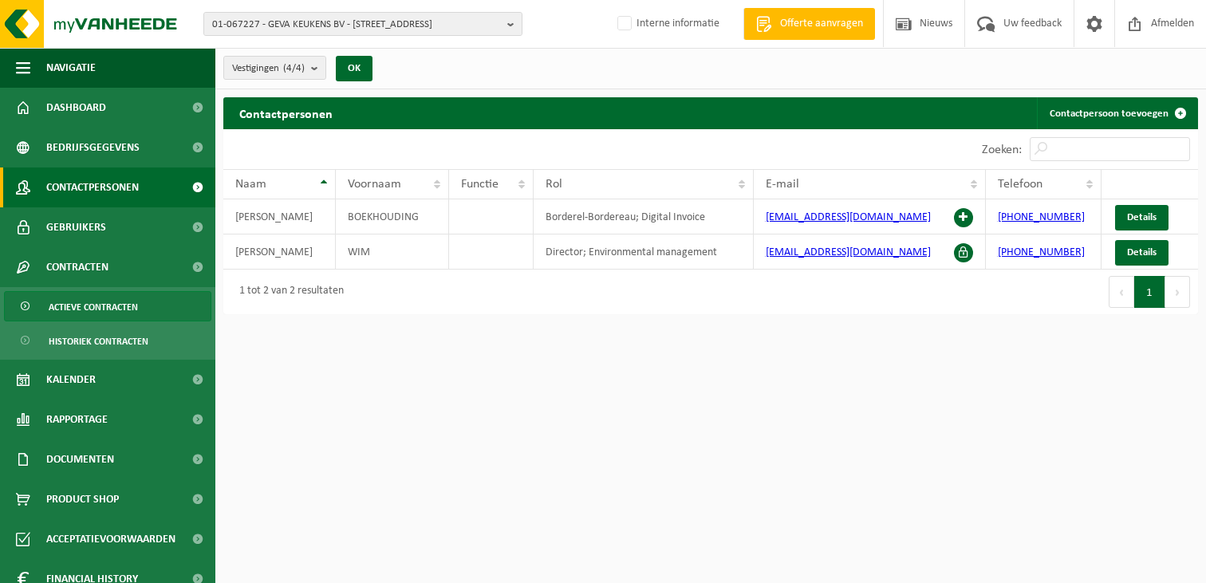
click at [102, 294] on span "Actieve contracten" at bounding box center [93, 307] width 89 height 30
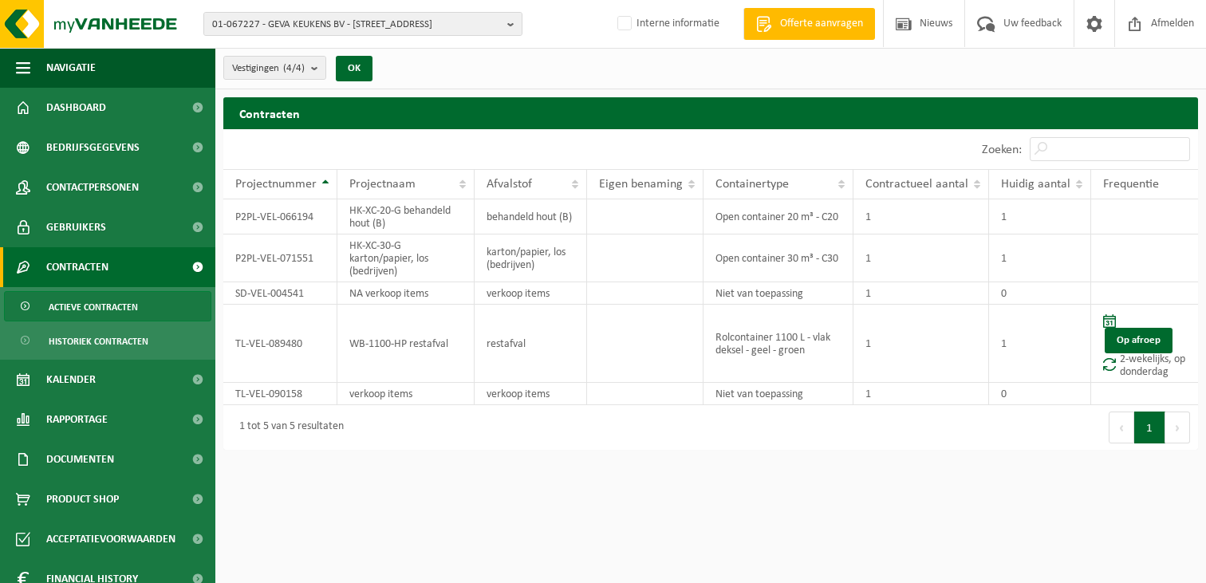
click at [587, 479] on html "01-067227 - GEVA KEUKENS BV - [STREET_ADDRESS] KEUKENS BV - 8530 [STREET_ADDRES…" at bounding box center [603, 291] width 1206 height 583
click at [438, 22] on span "01-067227 - GEVA KEUKENS BV - [STREET_ADDRESS]" at bounding box center [356, 25] width 289 height 24
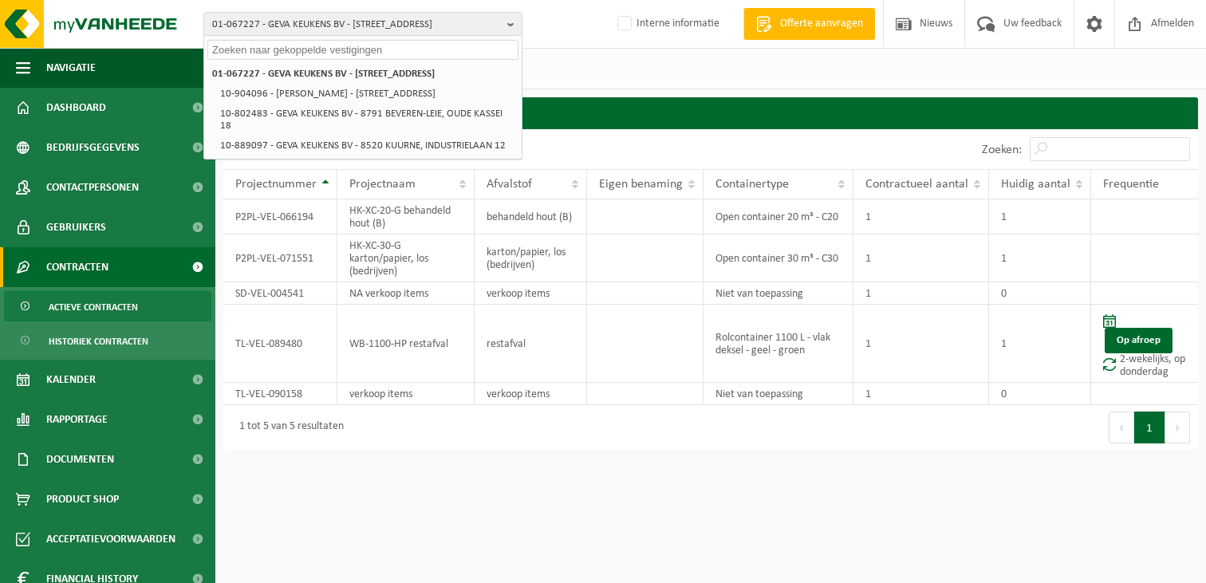
click at [604, 60] on div "Vestigingen (4/4) Alles selecteren Alles deselecteren Actieve selecteren GEVA K…" at bounding box center [710, 68] width 991 height 41
